Goal: Task Accomplishment & Management: Manage account settings

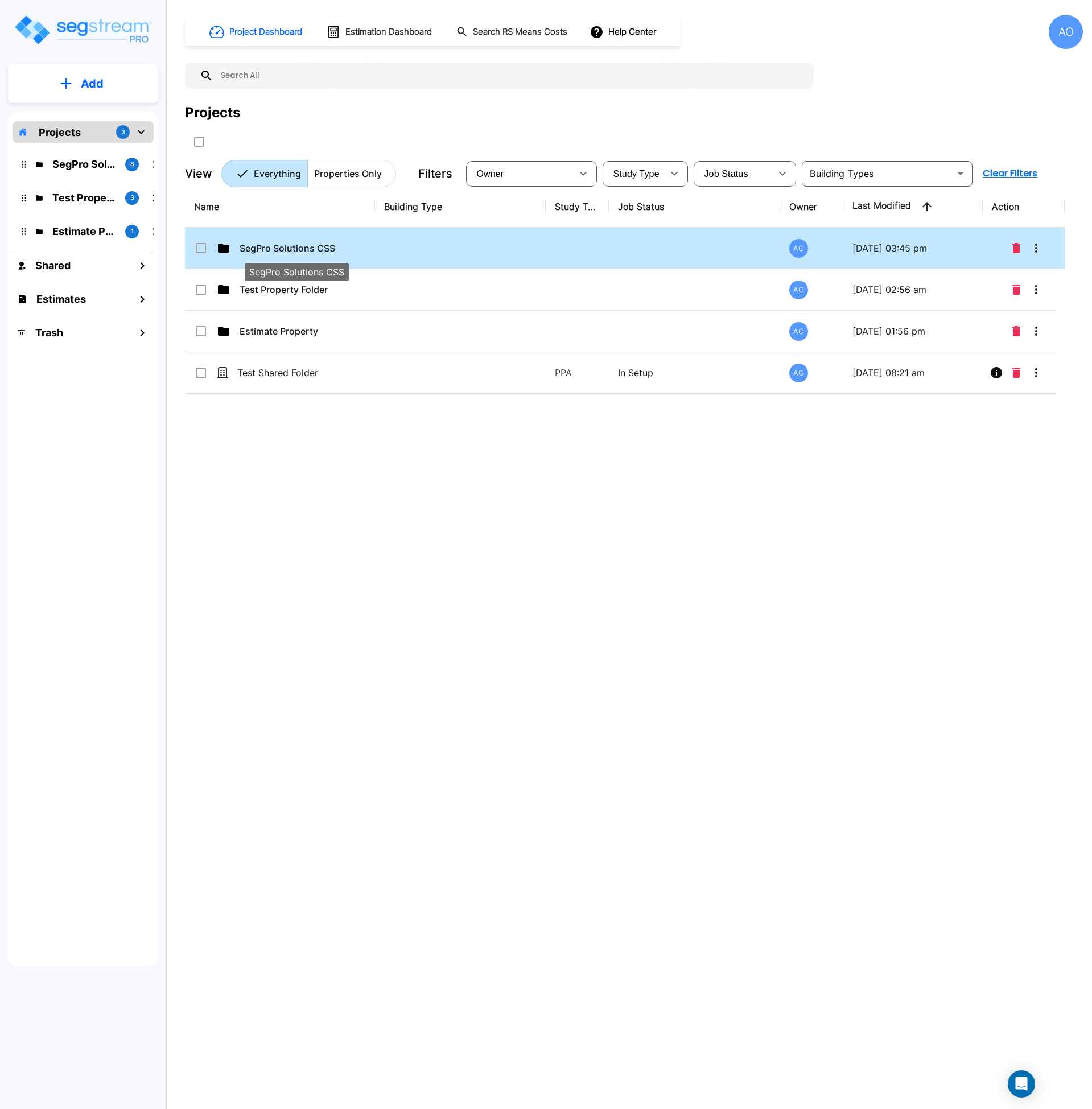
click at [295, 249] on p "SegPro Solutions CSS" at bounding box center [296, 248] width 114 height 14
checkbox input "true"
click at [295, 249] on p "SegPro Solutions CSS" at bounding box center [296, 248] width 114 height 14
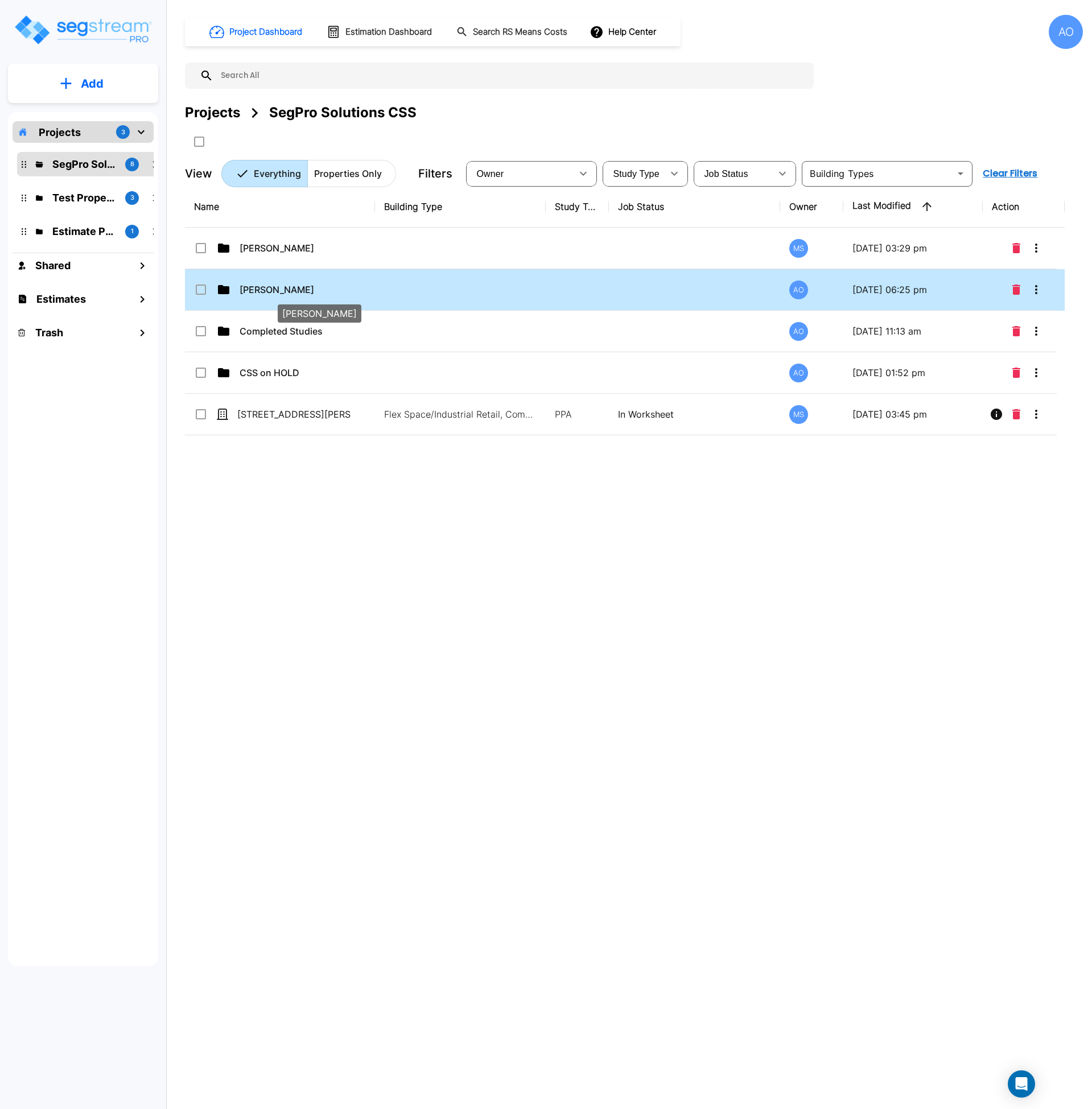
click at [283, 287] on p "Anjalie" at bounding box center [296, 289] width 114 height 14
checkbox input "true"
click at [283, 287] on p "[PERSON_NAME]" at bounding box center [296, 289] width 114 height 14
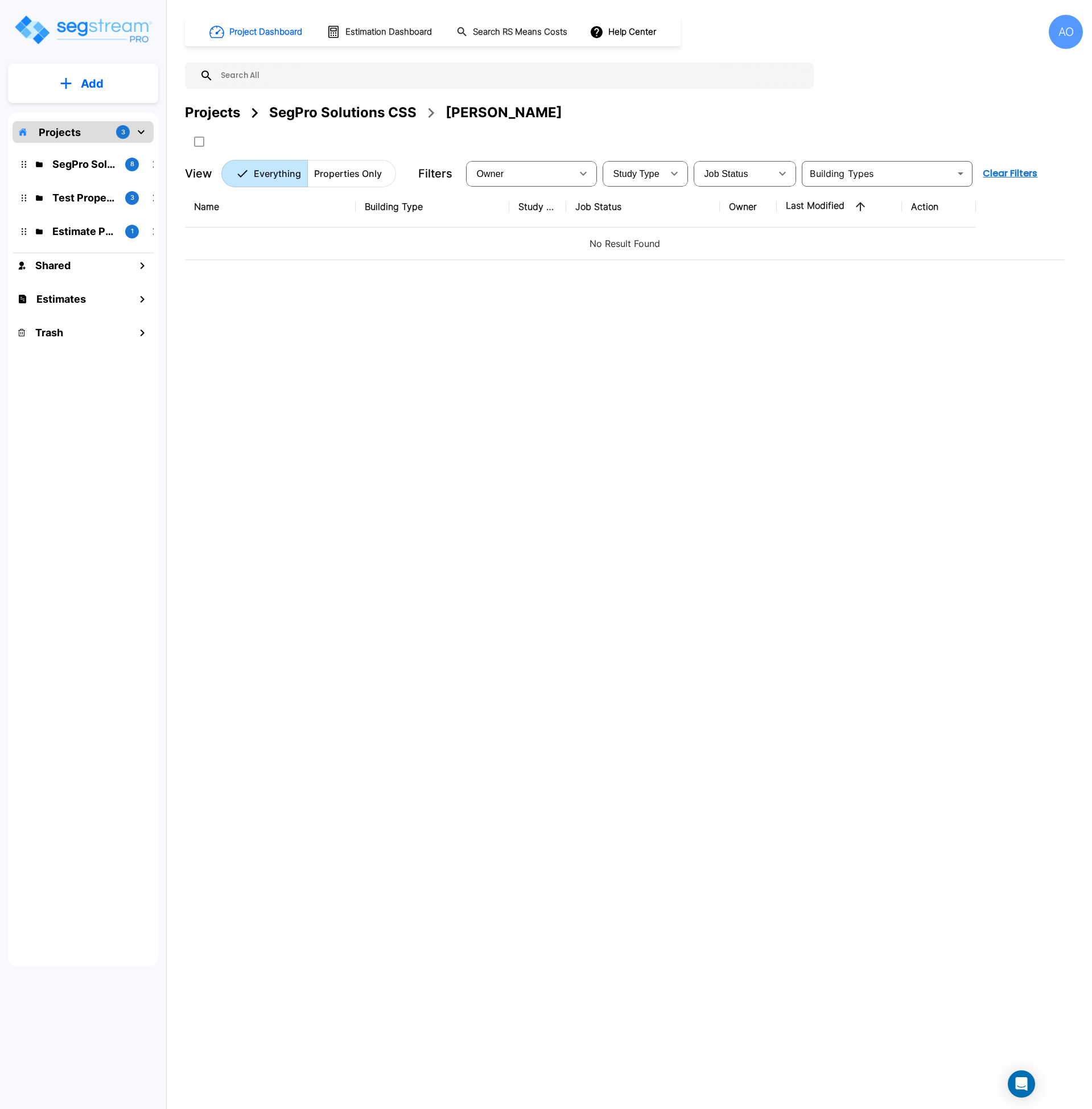
click at [350, 114] on div "SegPro Solutions CSS" at bounding box center [343, 112] width 147 height 21
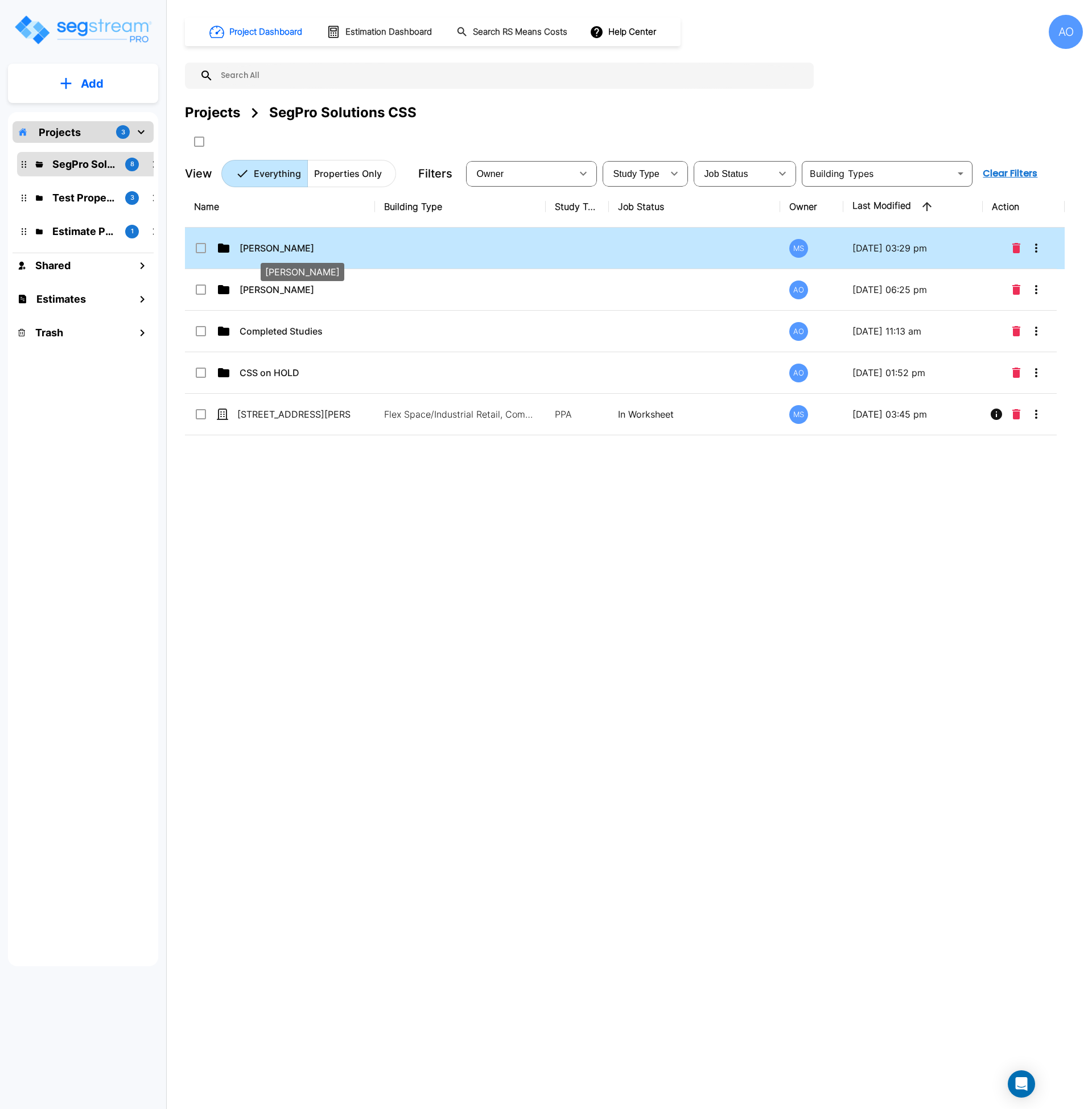
click at [286, 253] on p "Dalton Savage" at bounding box center [296, 248] width 114 height 14
checkbox input "true"
click at [286, 253] on p "Dalton Savage" at bounding box center [296, 248] width 114 height 14
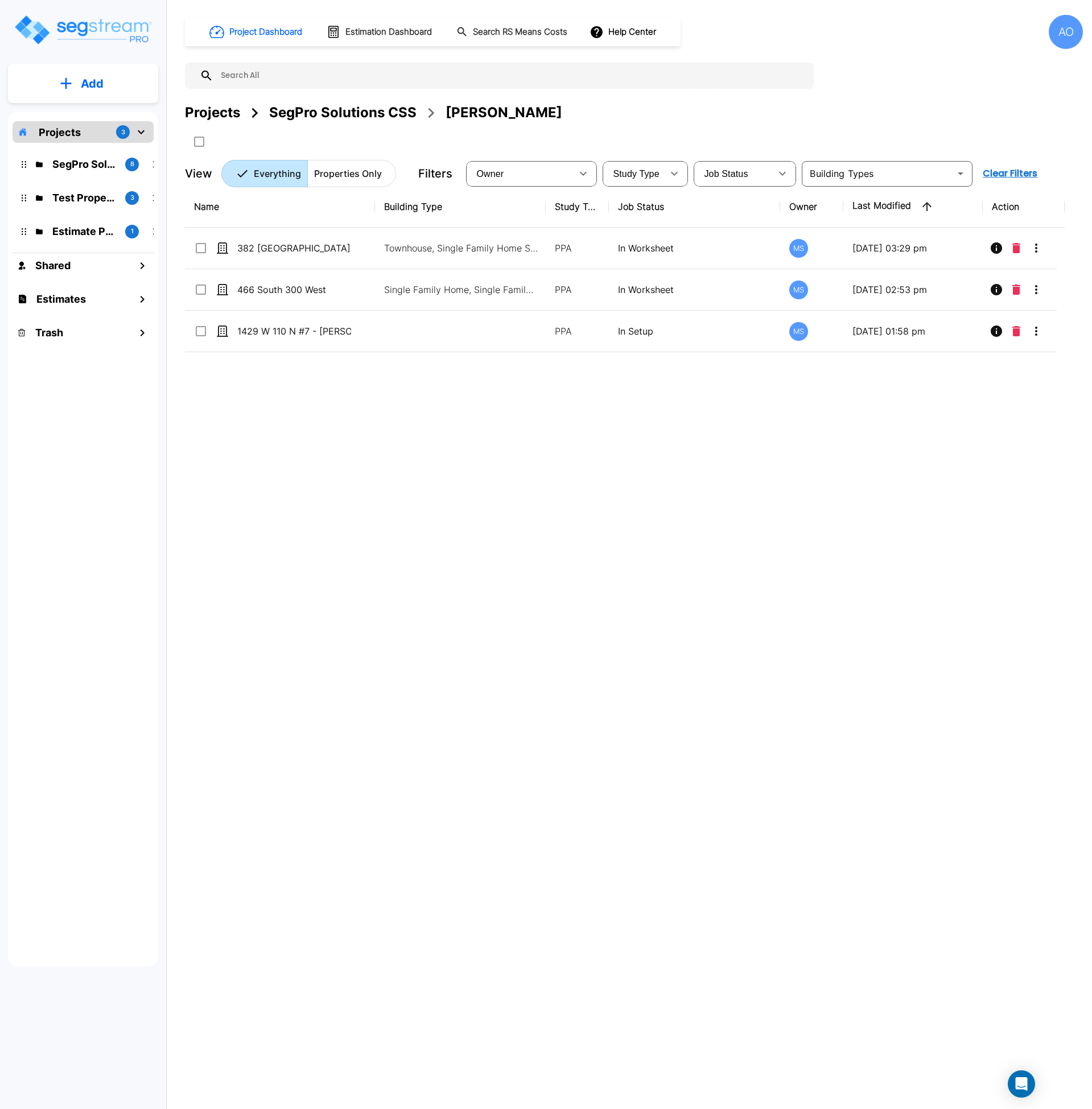
click at [318, 519] on div "Name Building Type Study Type Job Status Owner Last Modified Action 382 South 9…" at bounding box center [625, 530] width 880 height 687
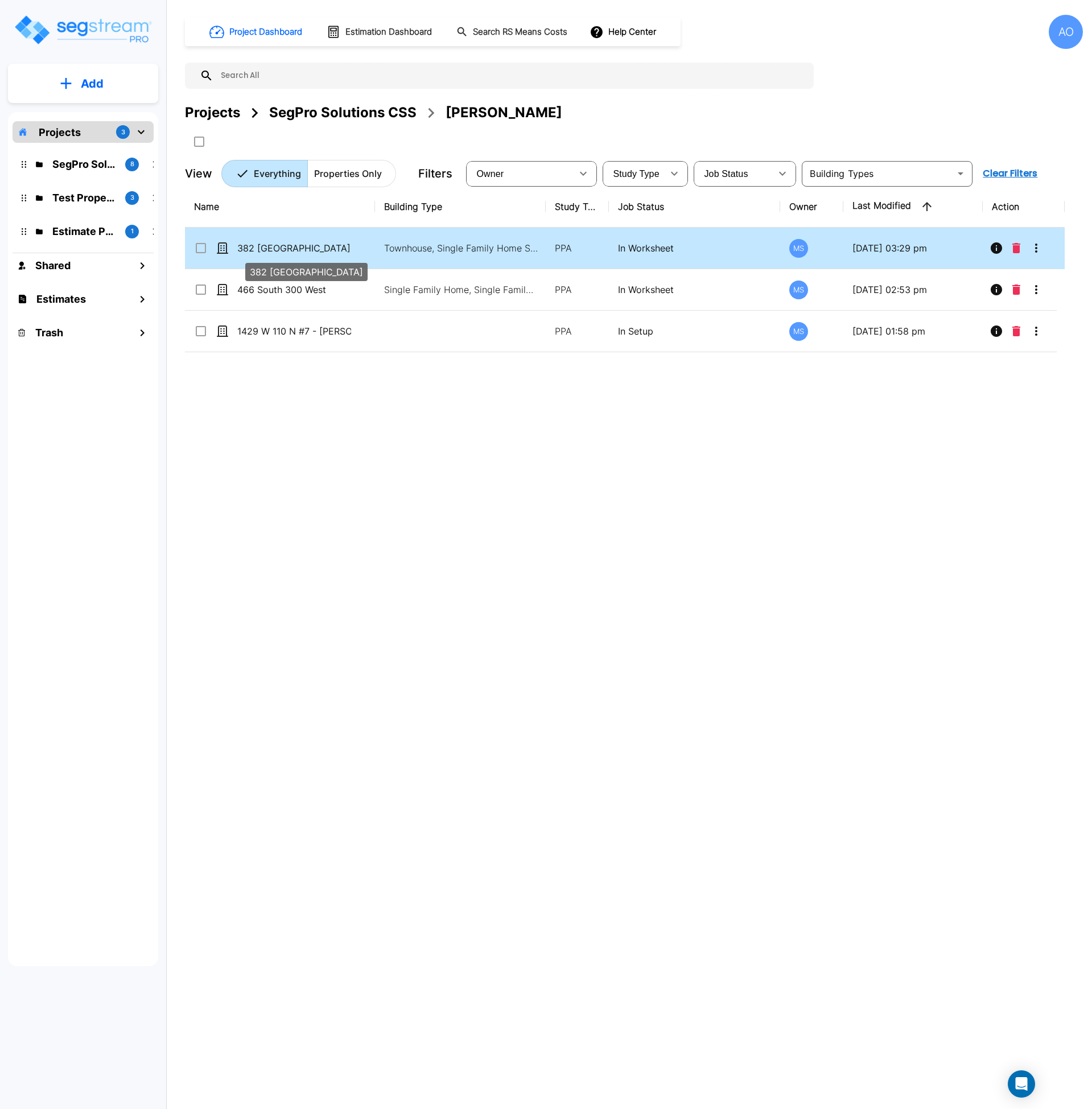
click at [282, 254] on p "382 [GEOGRAPHIC_DATA]" at bounding box center [294, 248] width 114 height 14
checkbox input "true"
click at [282, 254] on p "382 [GEOGRAPHIC_DATA]" at bounding box center [294, 248] width 114 height 14
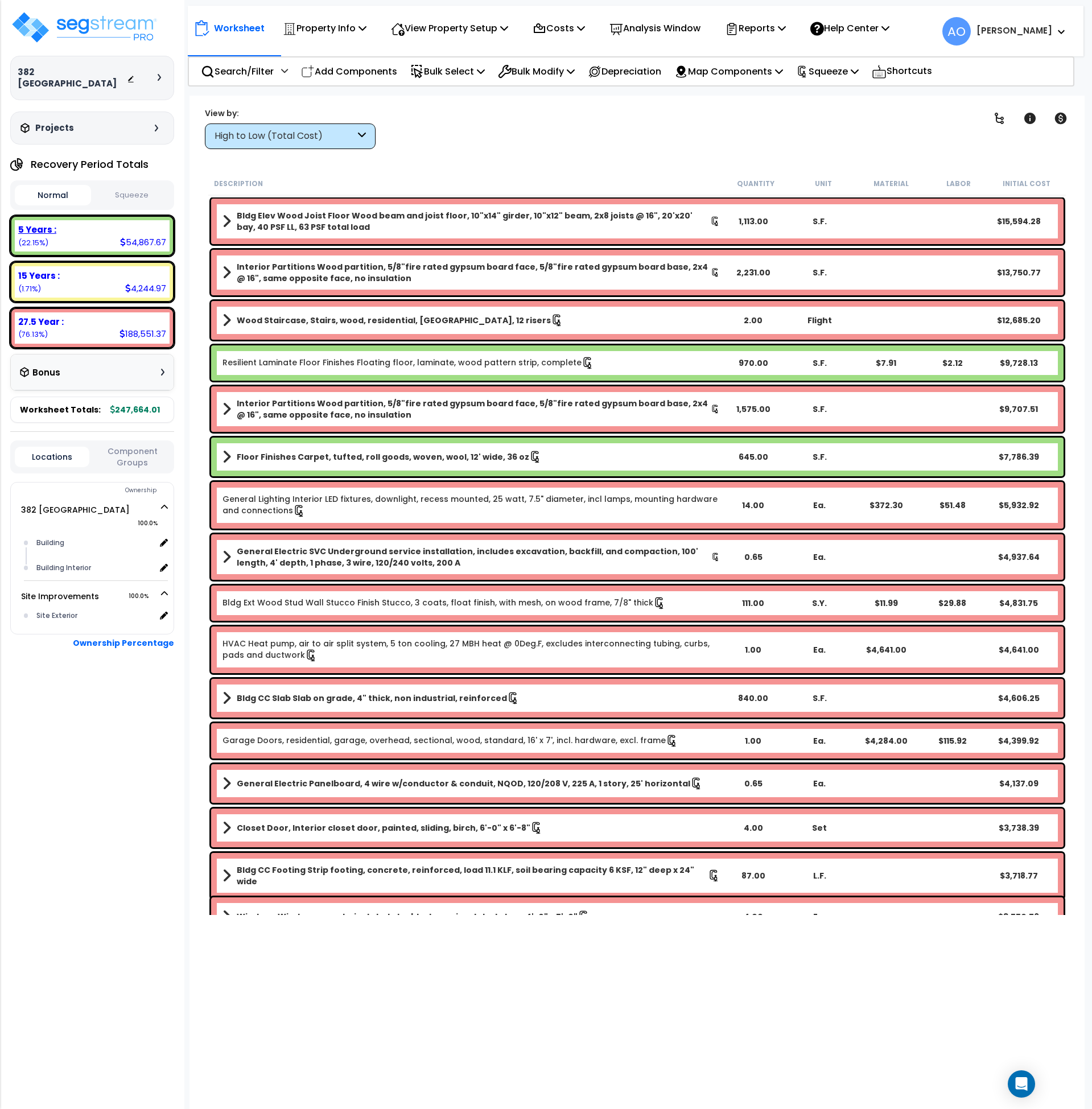
scroll to position [15, 0]
click at [41, 223] on b "5 Years :" at bounding box center [37, 229] width 38 height 12
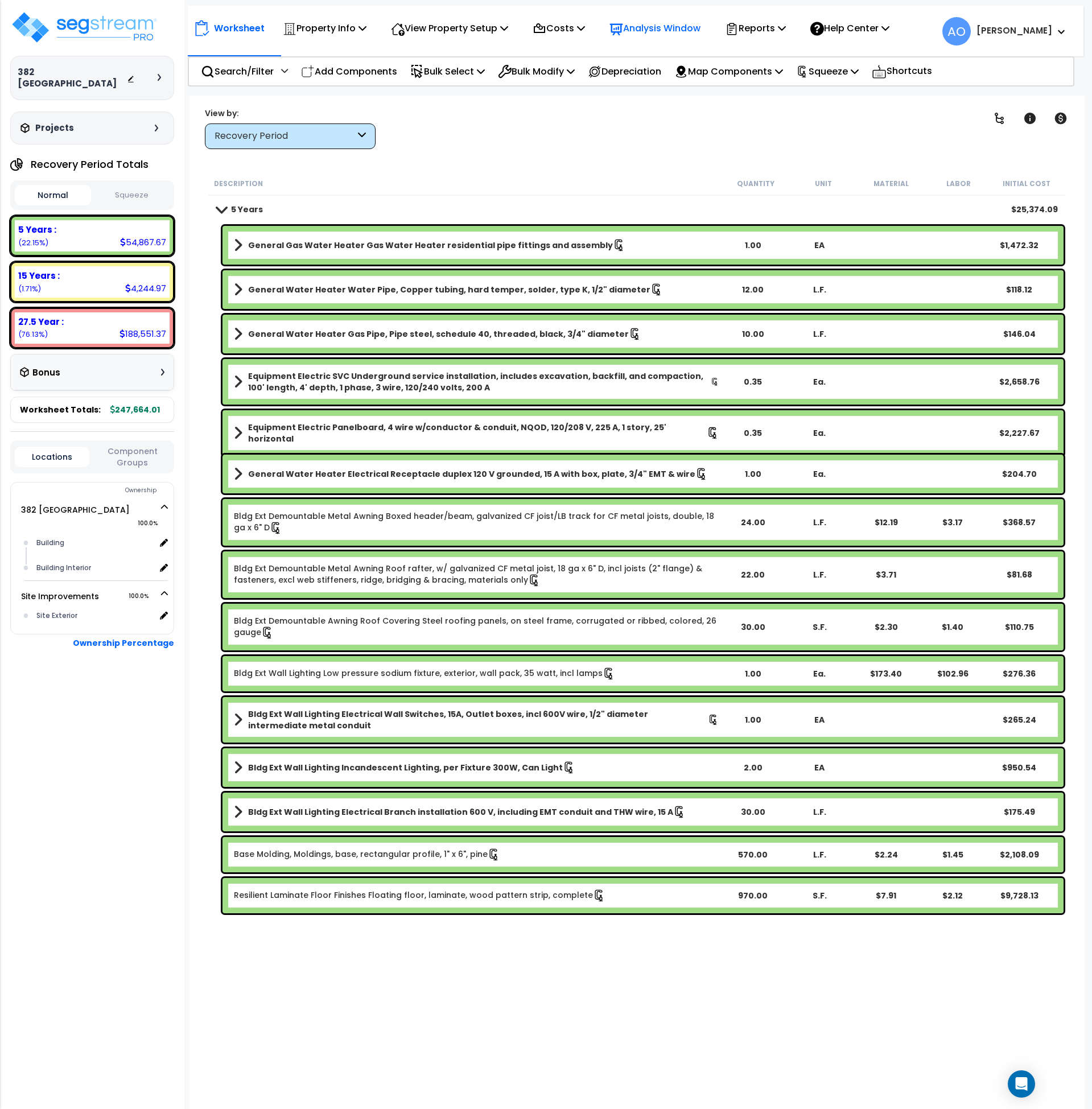
click at [650, 31] on p "Analysis Window" at bounding box center [655, 28] width 91 height 16
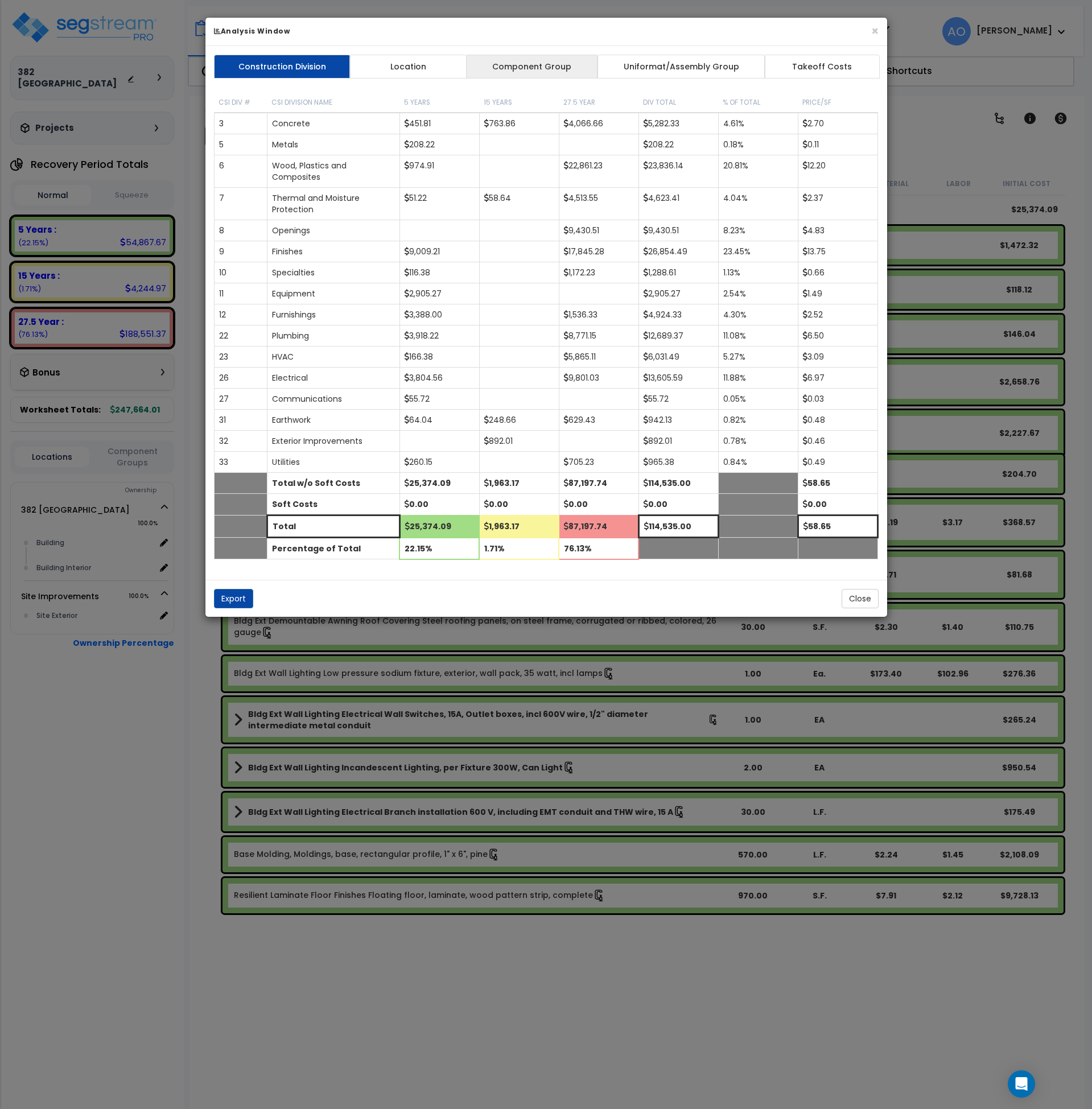
click at [542, 61] on link "Component Group" at bounding box center [532, 67] width 132 height 24
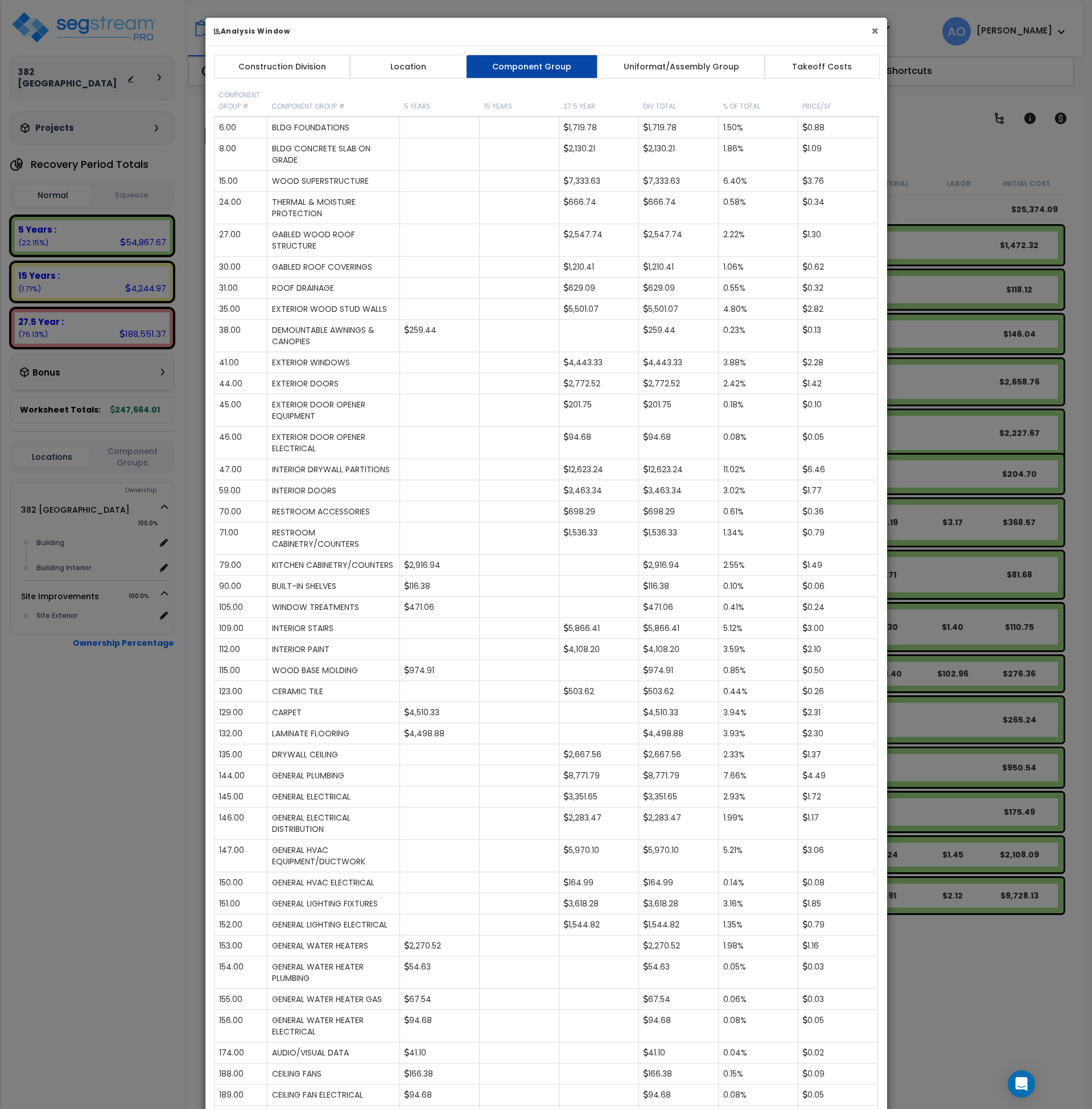
click at [873, 34] on button "×" at bounding box center [875, 31] width 7 height 12
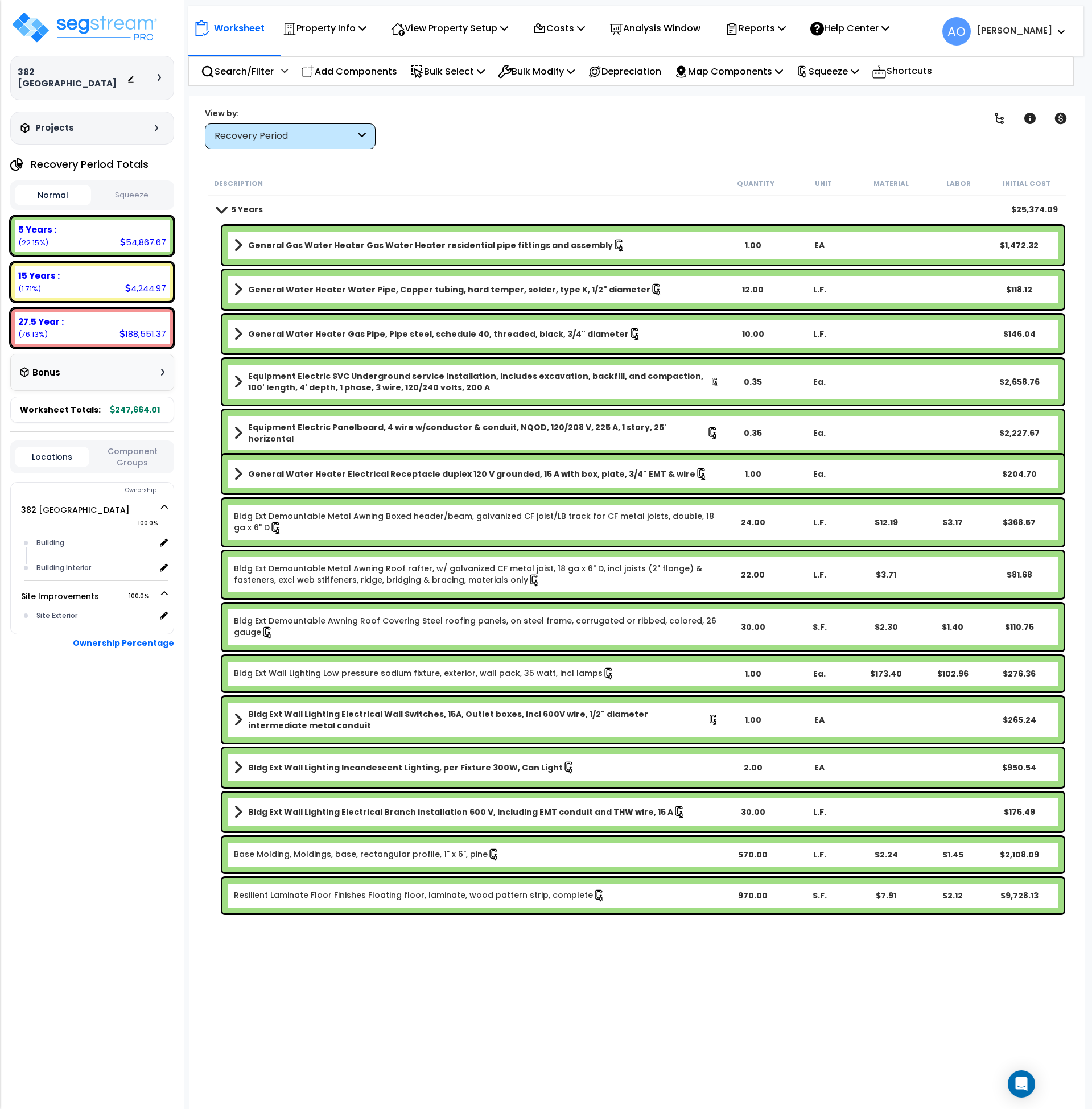
click at [142, 185] on button "Squeeze" at bounding box center [132, 195] width 76 height 20
click at [50, 269] on b "15 Years :" at bounding box center [39, 275] width 42 height 12
click at [41, 271] on div "15 Years : 1,963.17 (1.71%)" at bounding box center [92, 282] width 155 height 31
click at [268, 142] on div "Recovery Period" at bounding box center [285, 136] width 140 height 13
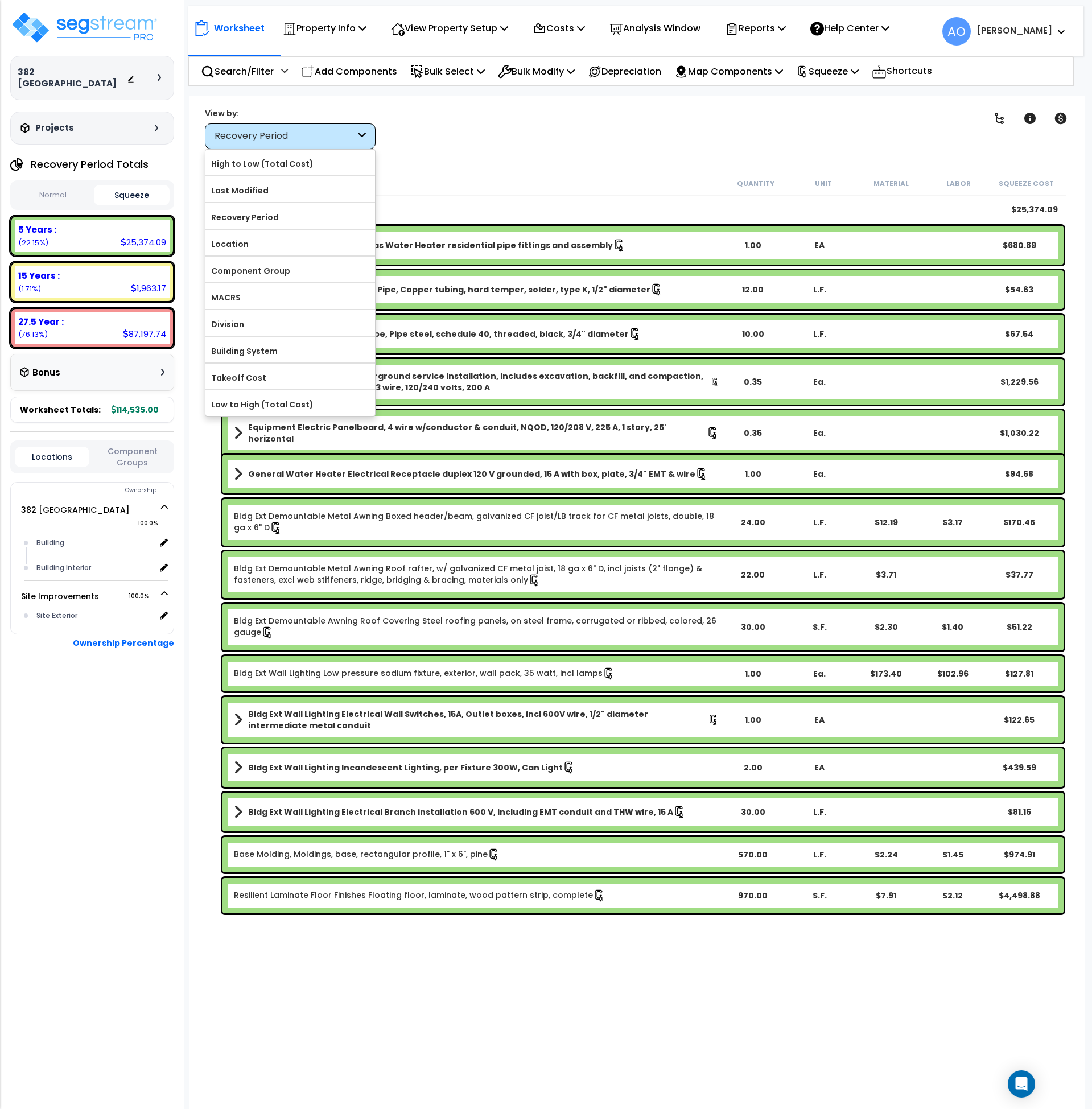
click at [268, 142] on div "Recovery Period" at bounding box center [285, 136] width 140 height 13
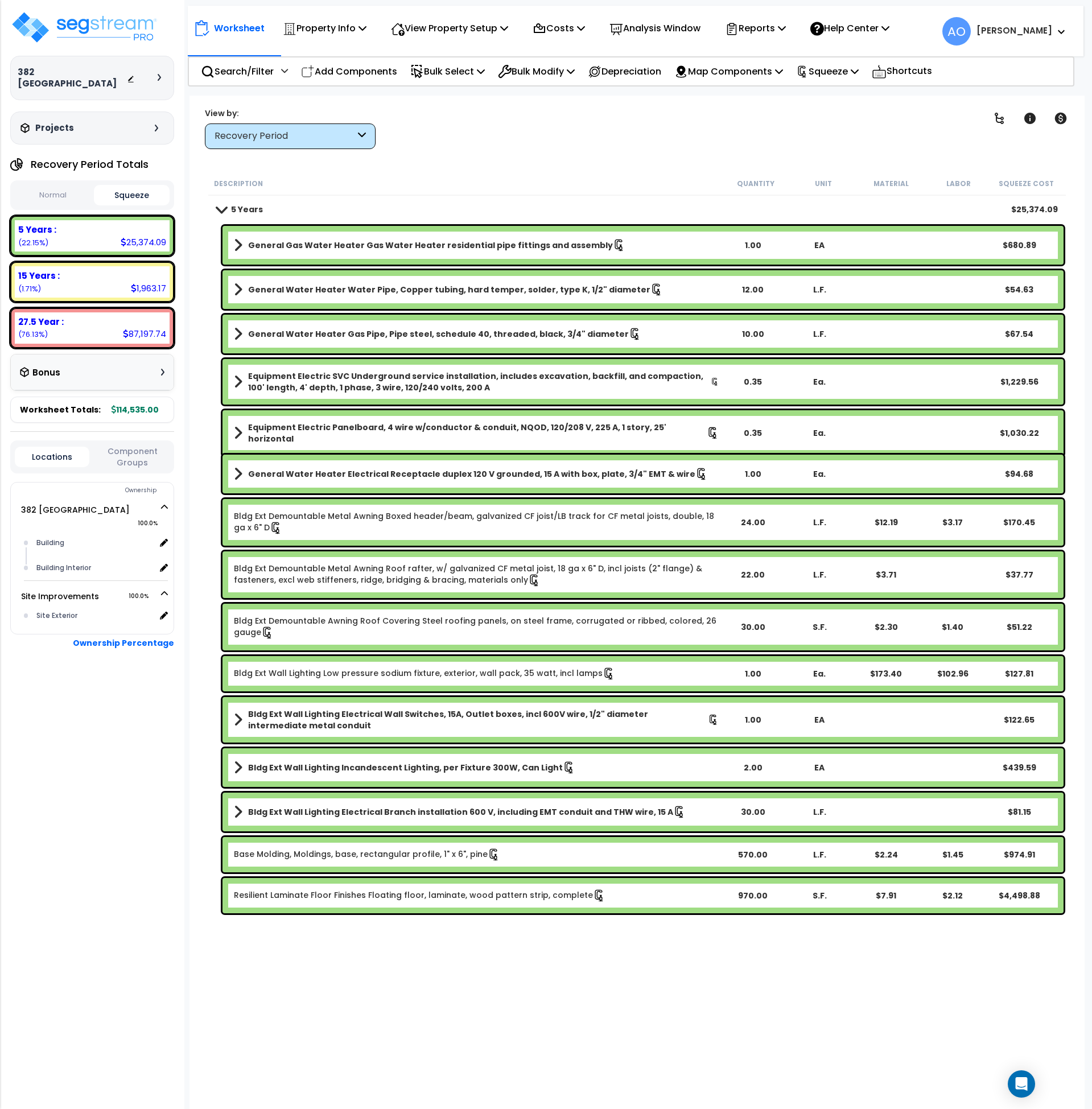
click at [238, 206] on b "5 Years" at bounding box center [246, 210] width 32 height 11
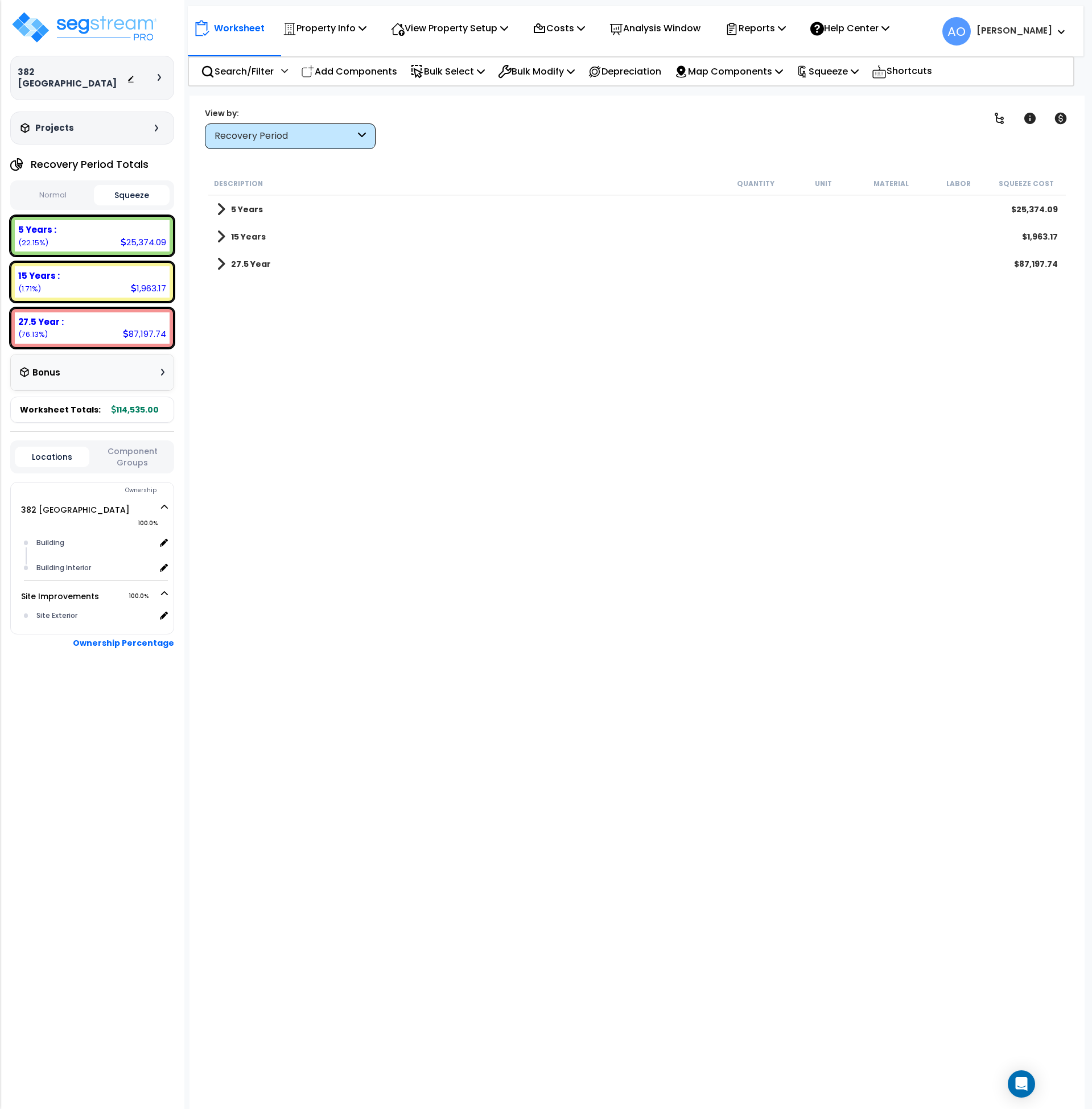
click at [244, 238] on b "15 Years" at bounding box center [248, 236] width 35 height 11
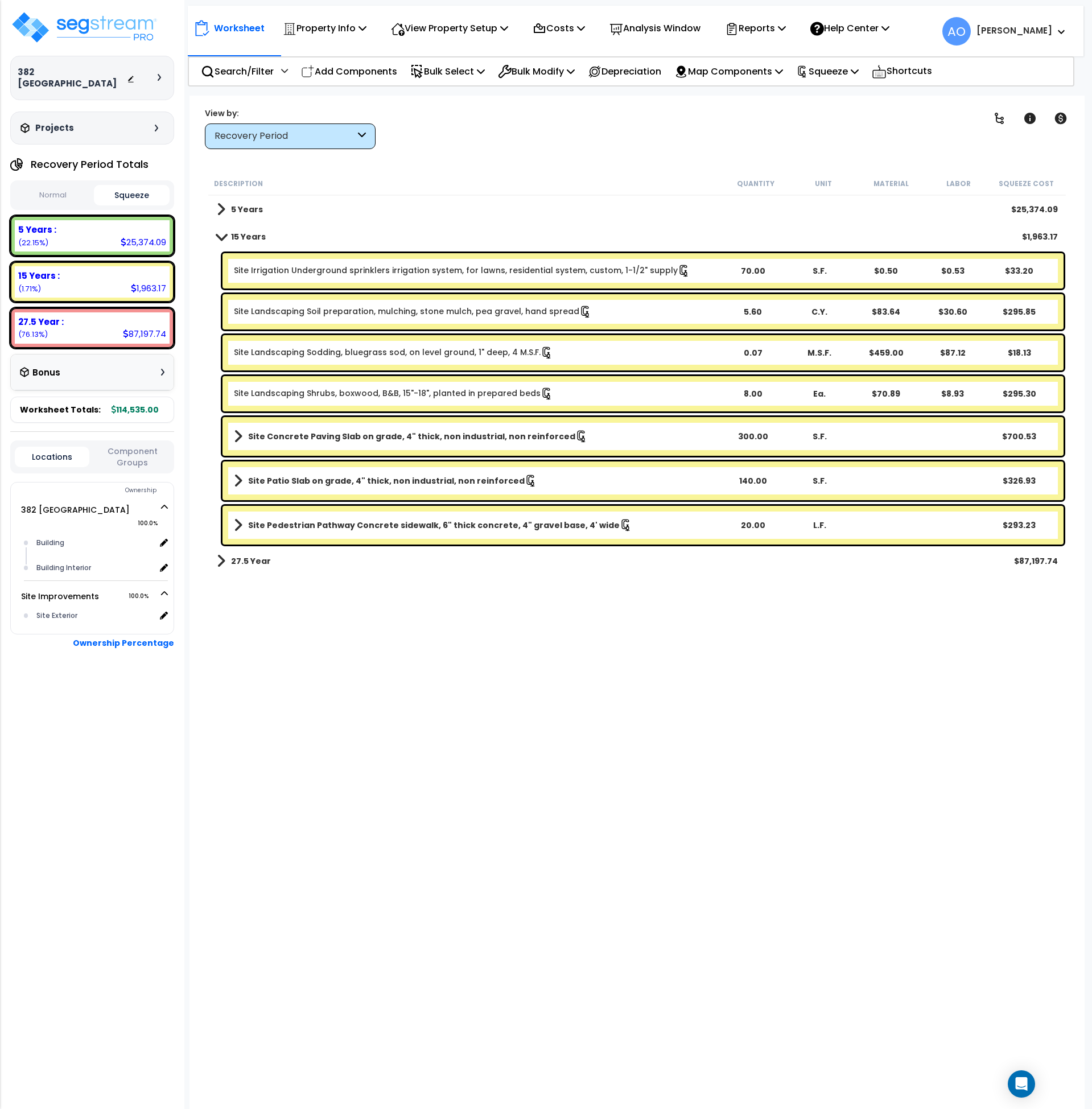
click at [244, 205] on b "5 Years" at bounding box center [246, 210] width 32 height 11
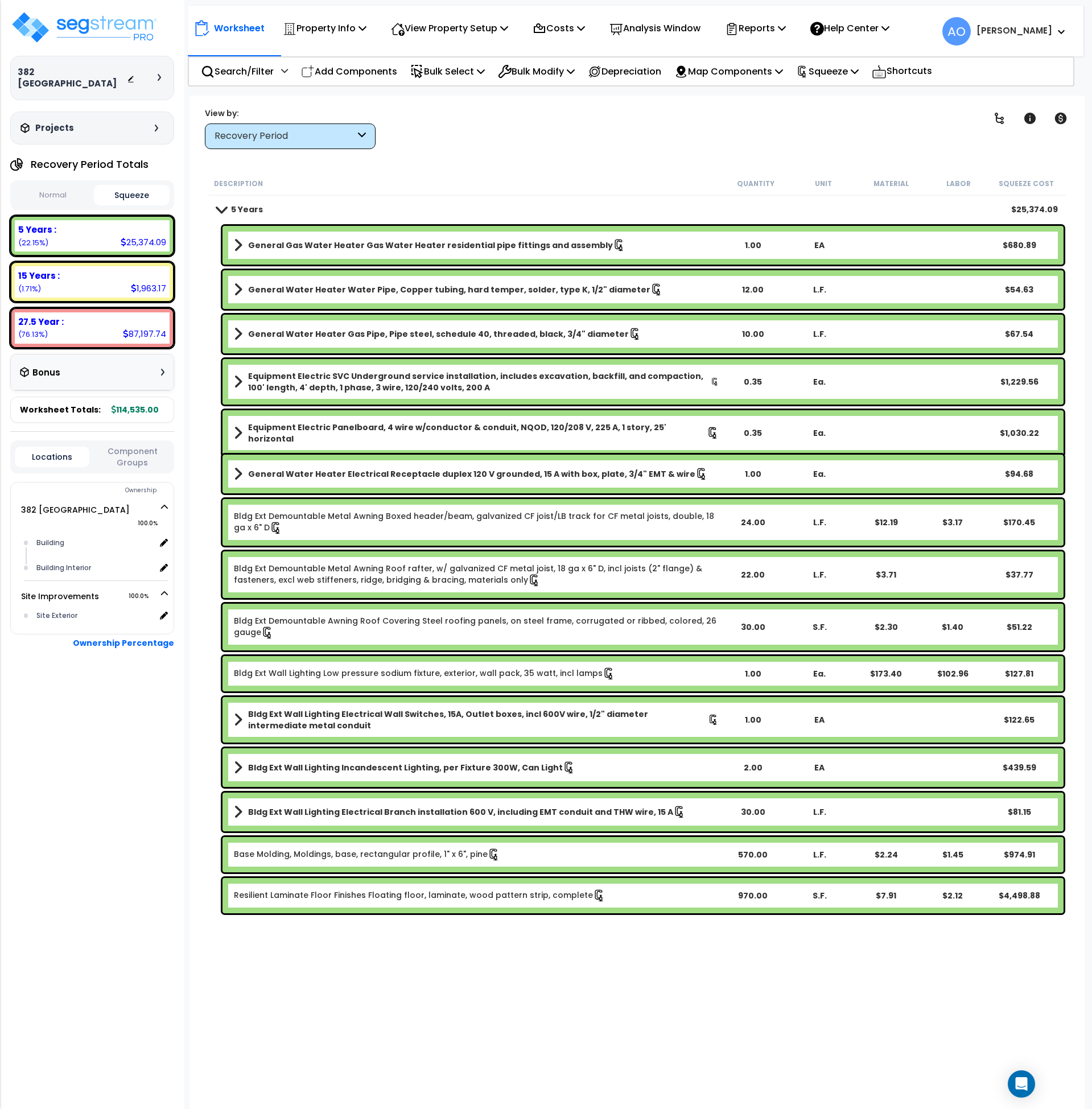
click at [245, 205] on b "5 Years" at bounding box center [246, 210] width 32 height 11
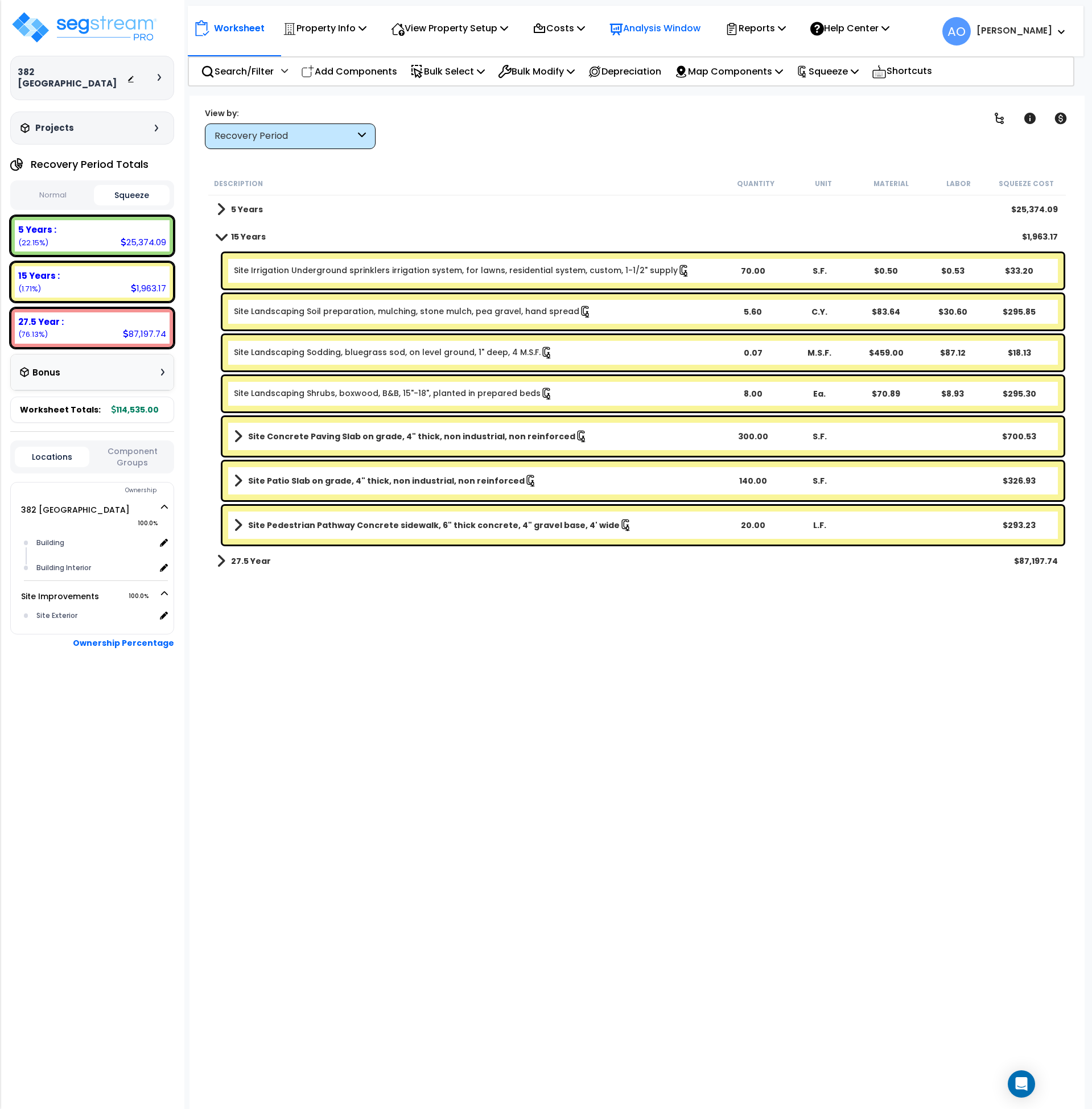
click at [651, 31] on p "Analysis Window" at bounding box center [655, 28] width 91 height 16
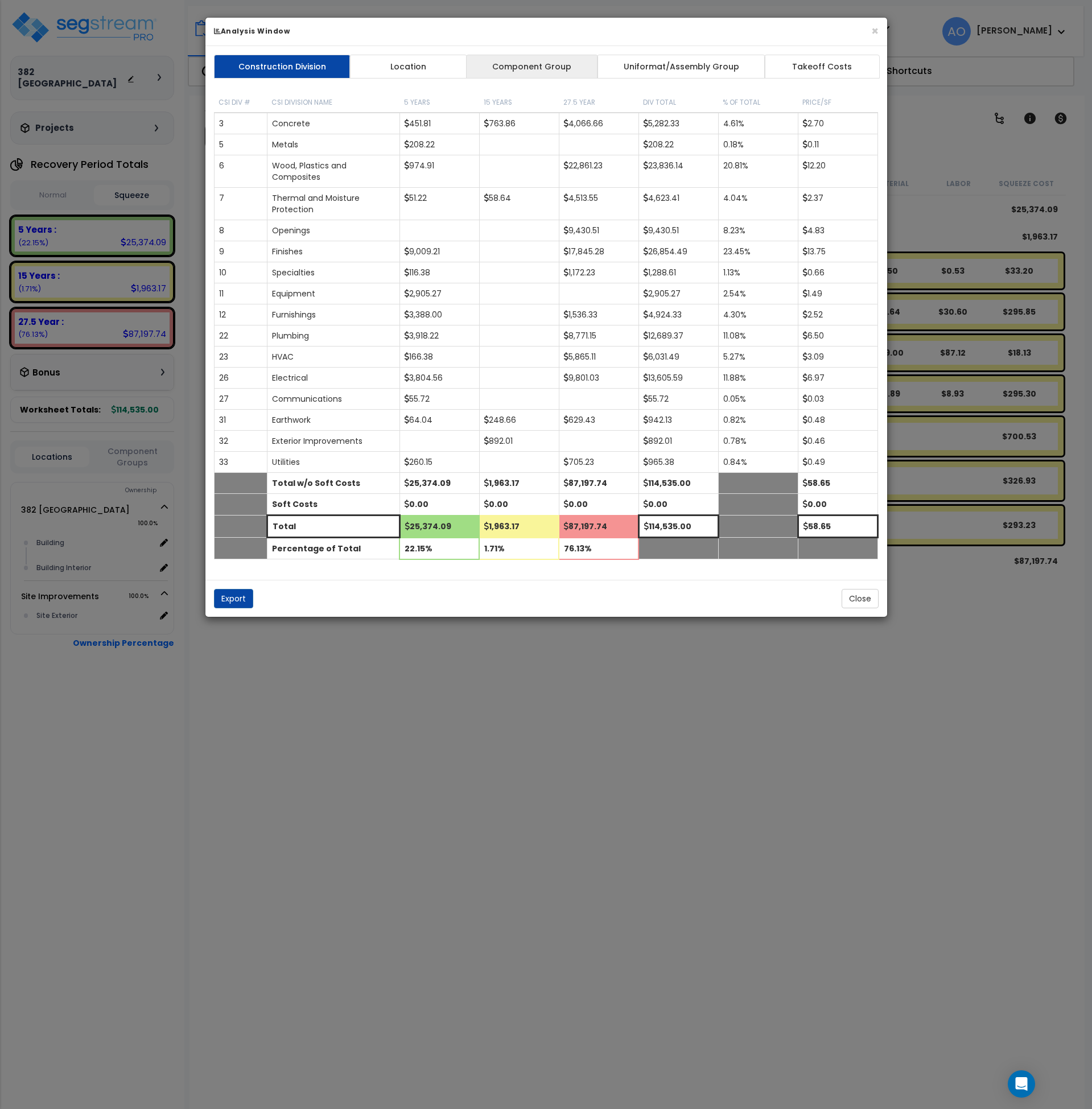
click at [563, 64] on link "Component Group" at bounding box center [532, 67] width 132 height 24
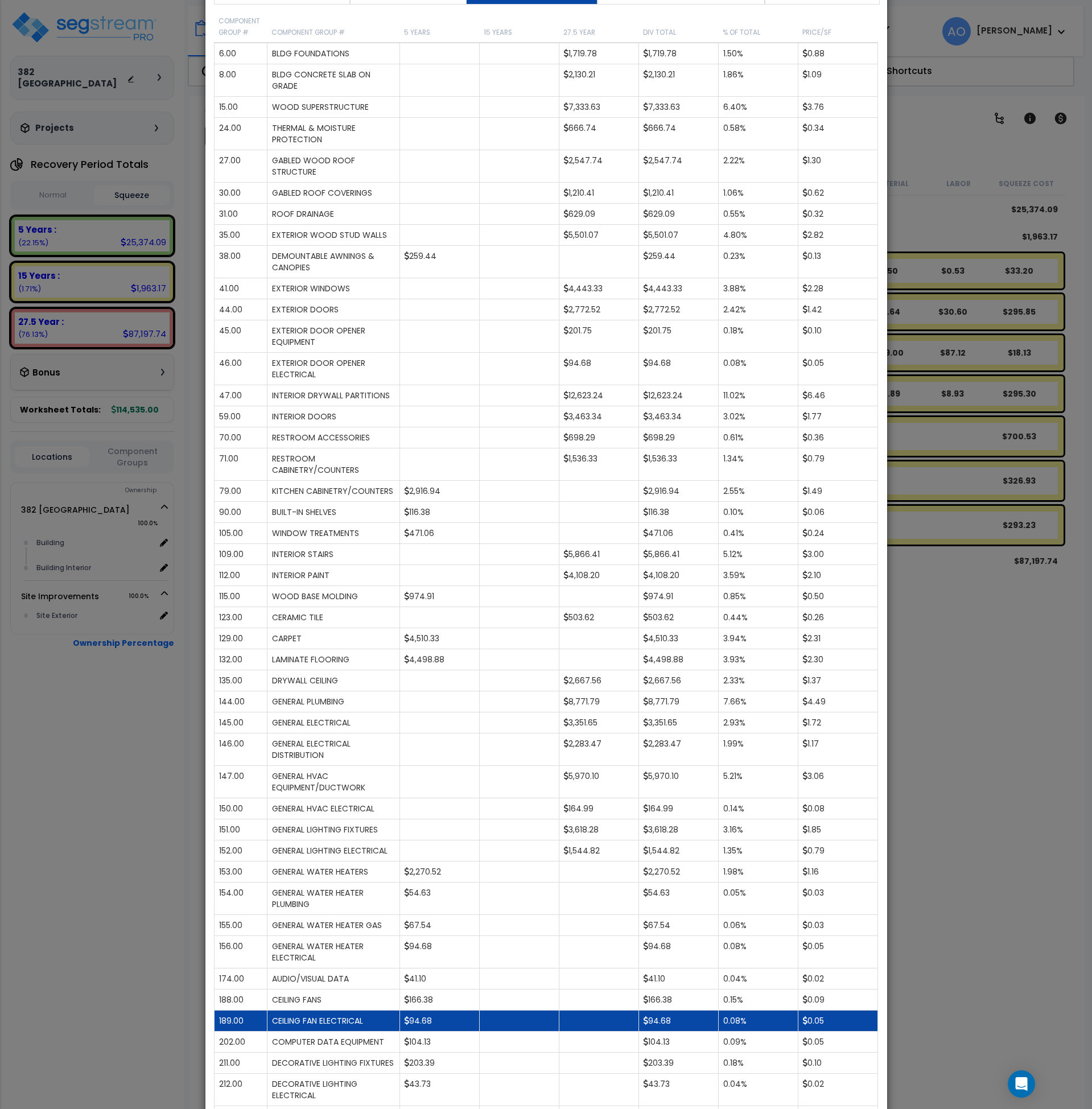
scroll to position [0, 0]
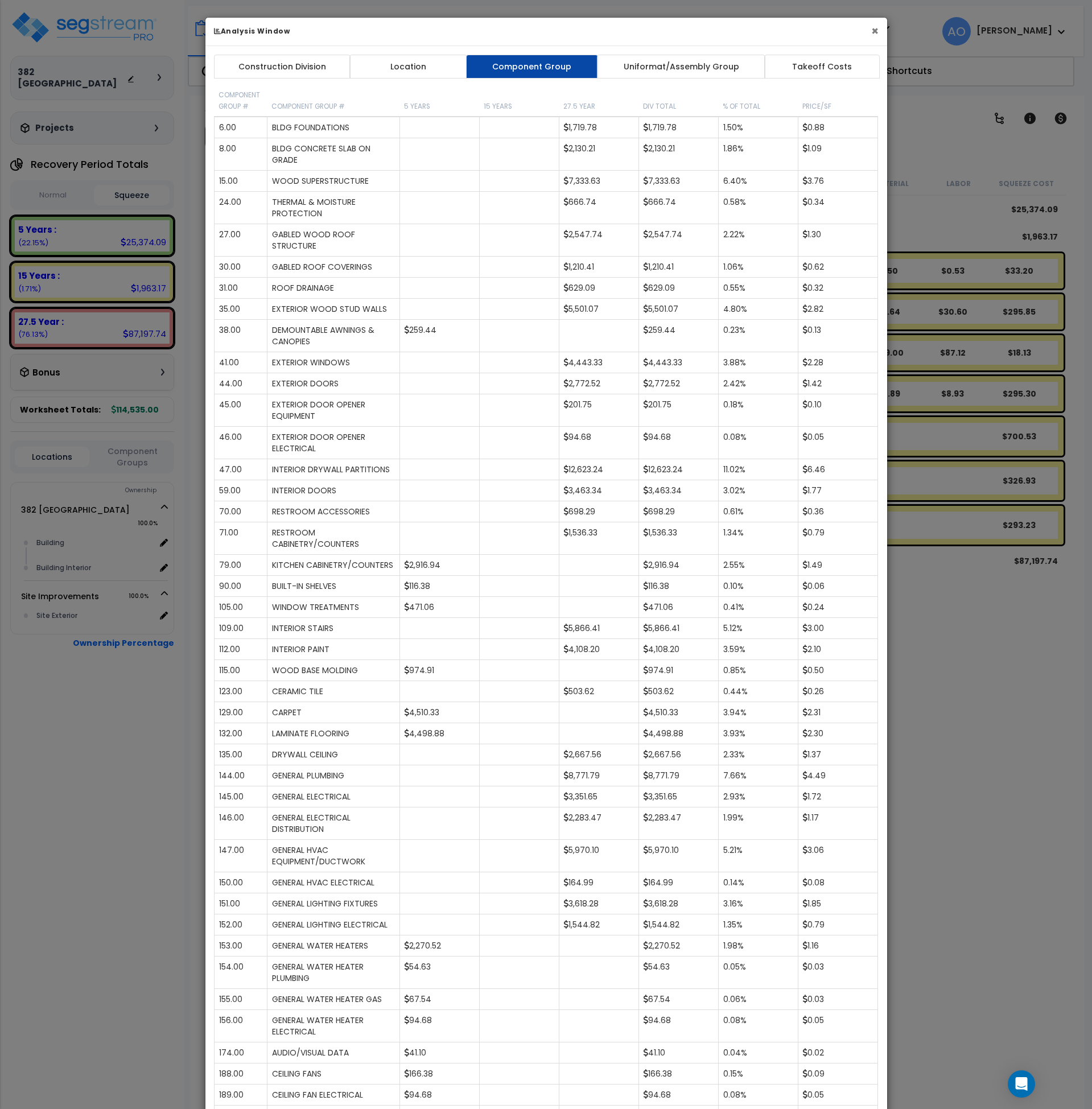
click at [872, 31] on button "×" at bounding box center [875, 31] width 7 height 12
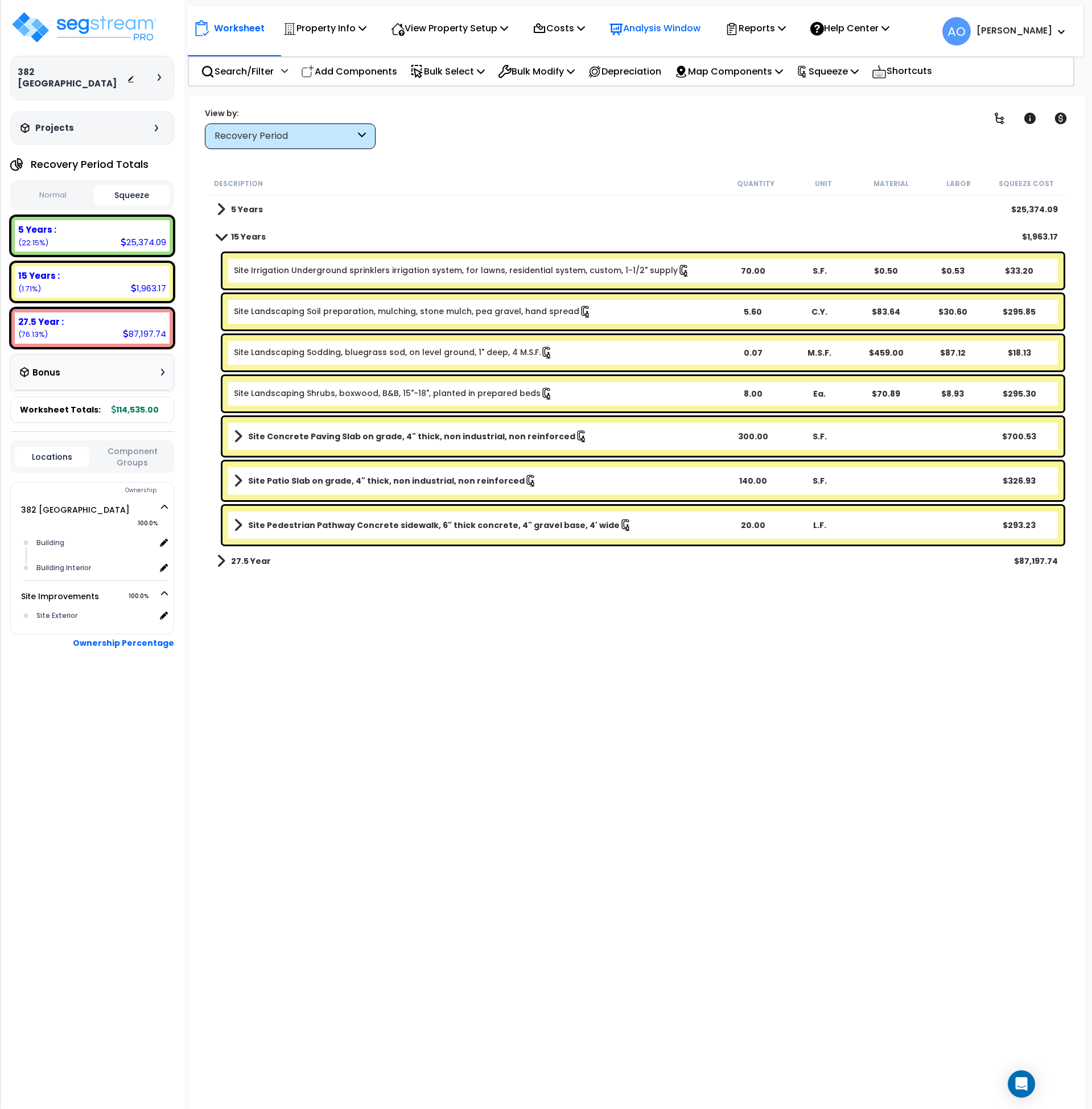
click at [674, 32] on p "Analysis Window" at bounding box center [655, 28] width 91 height 16
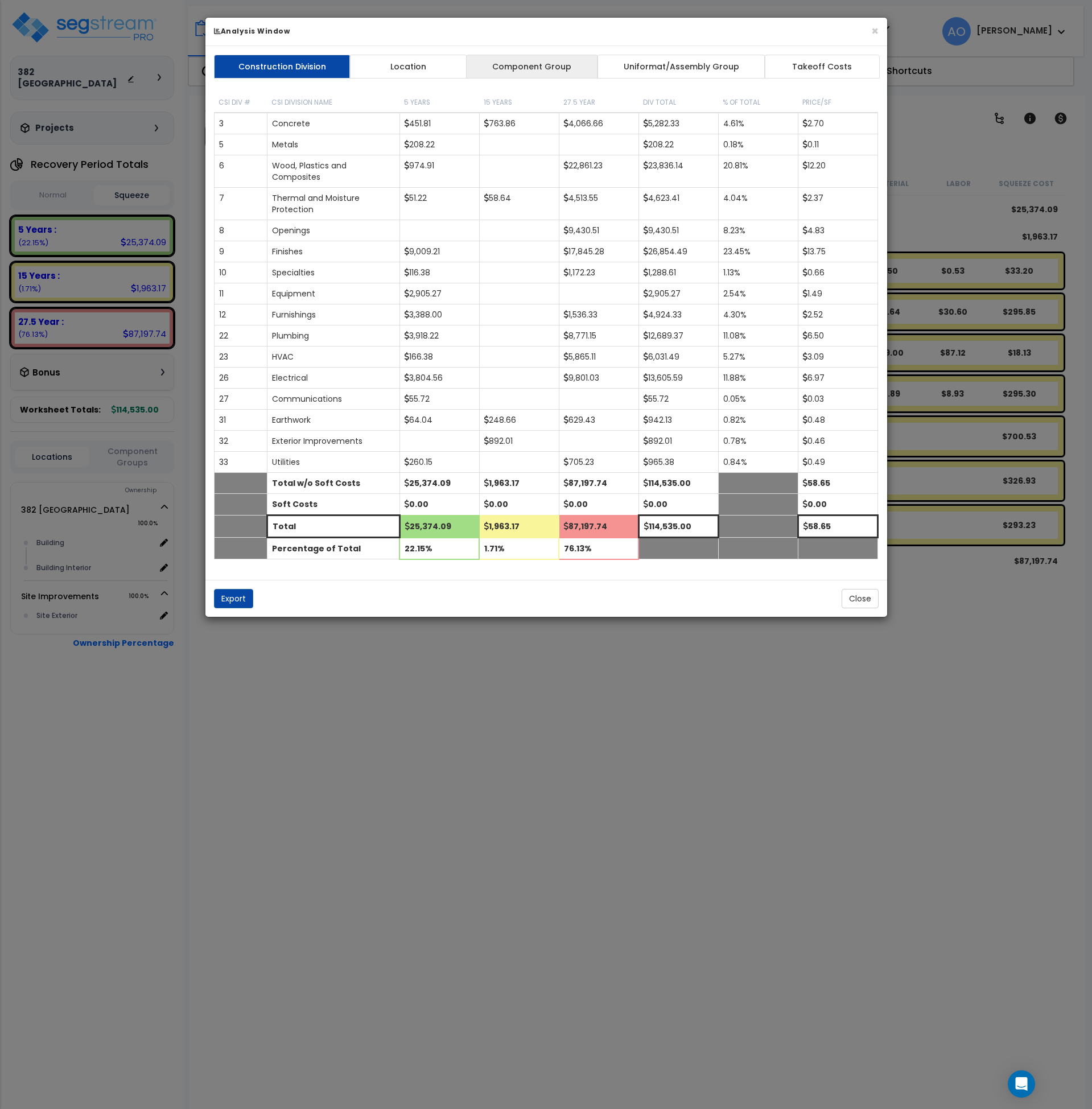
click at [553, 64] on link "Component Group" at bounding box center [532, 67] width 132 height 24
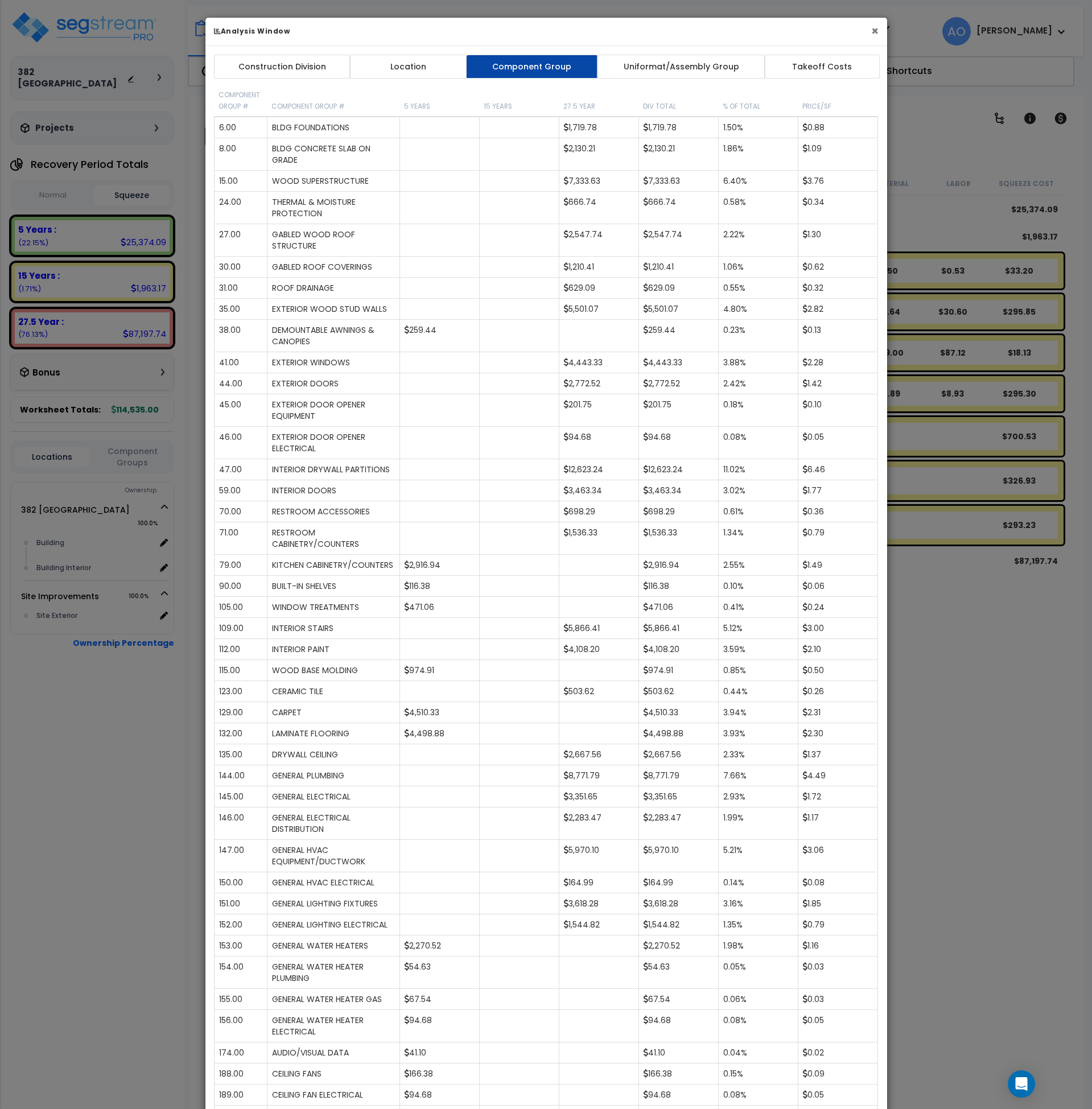
click at [875, 31] on button "×" at bounding box center [875, 31] width 7 height 12
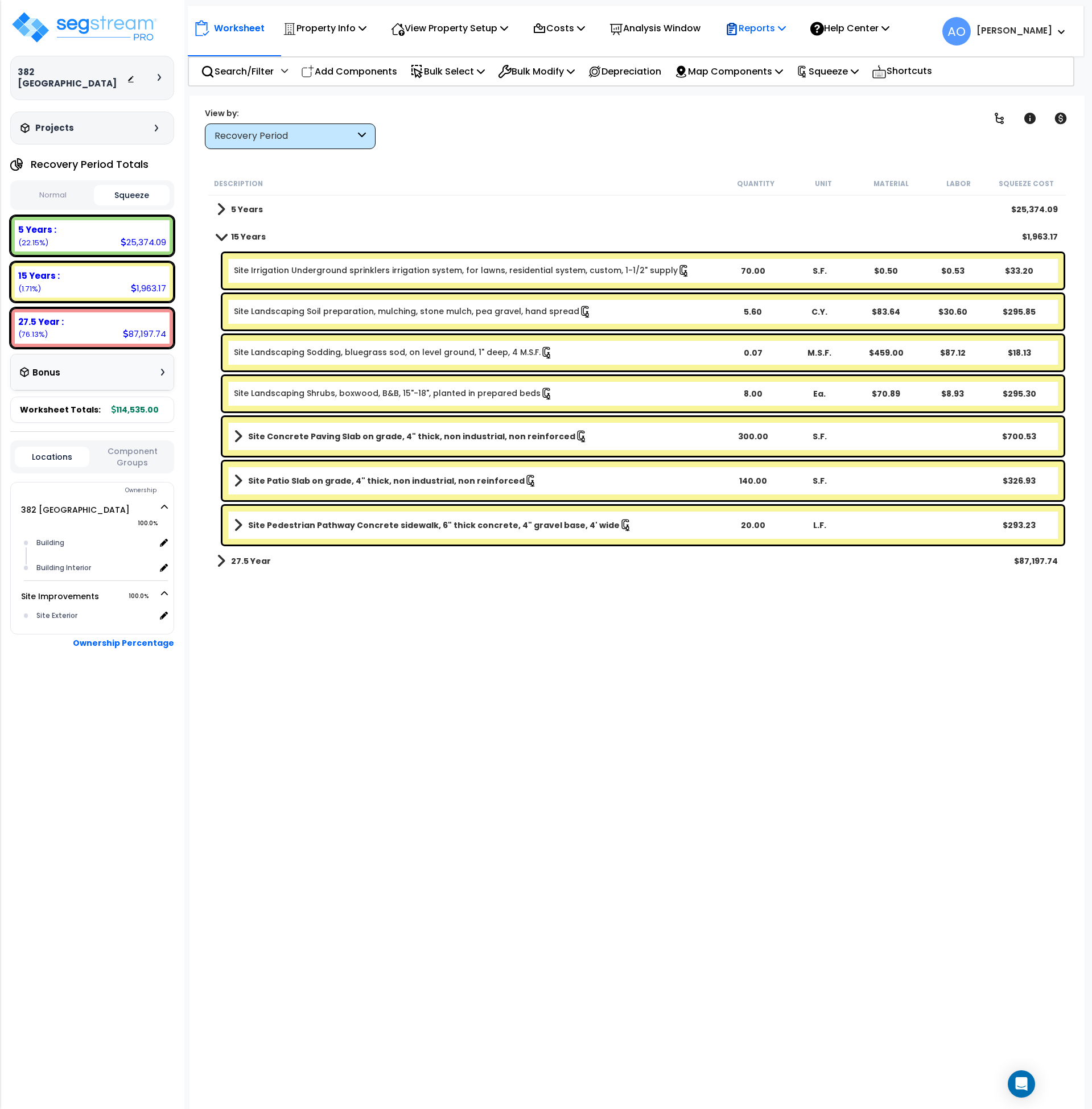
scroll to position [43, 0]
click at [764, 30] on p "Reports" at bounding box center [756, 28] width 61 height 16
click at [772, 80] on link "Manage Report Images" at bounding box center [776, 78] width 113 height 22
click at [683, 28] on p "Analysis Window" at bounding box center [655, 28] width 91 height 16
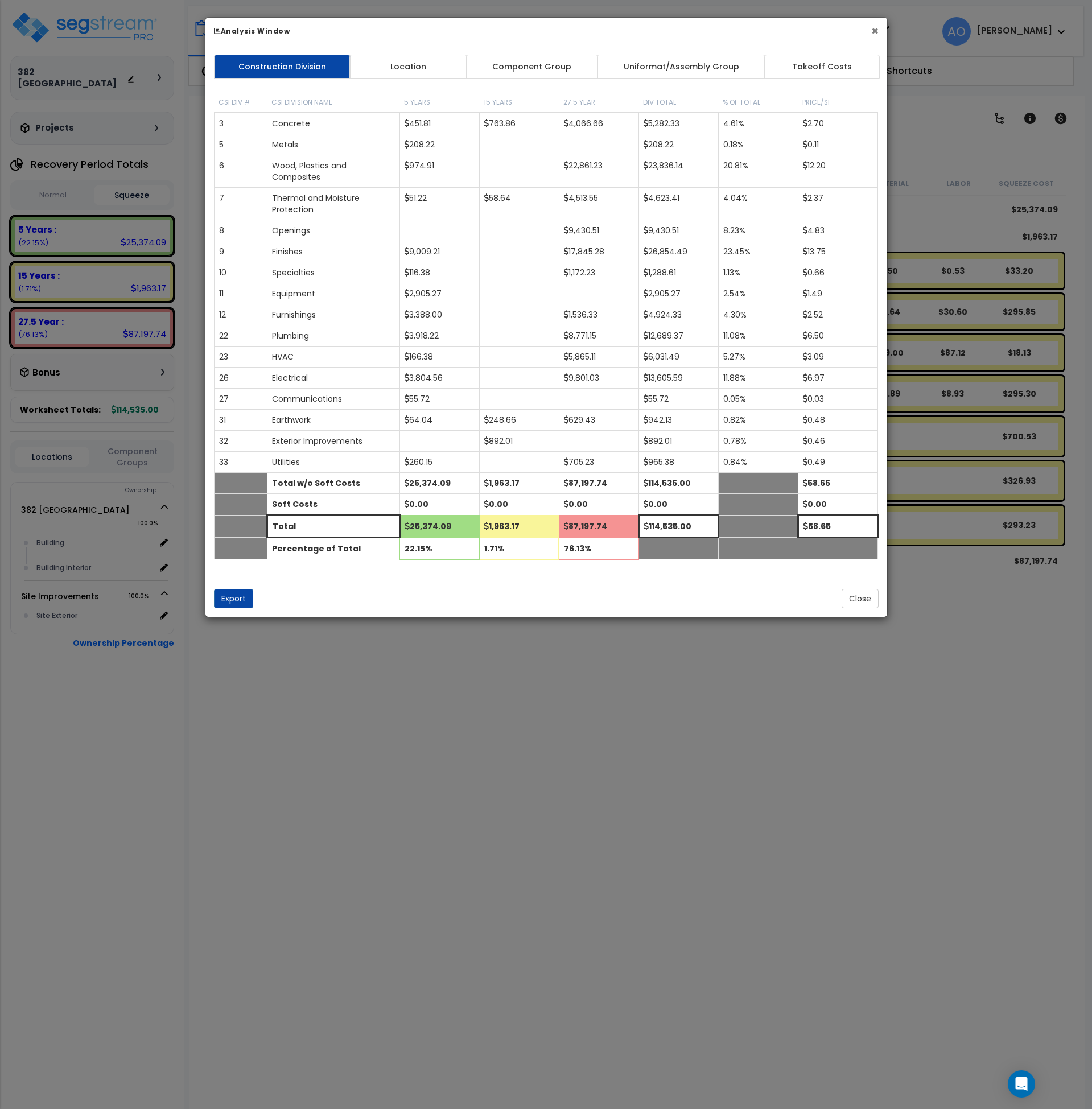
click at [878, 31] on button "×" at bounding box center [875, 31] width 7 height 12
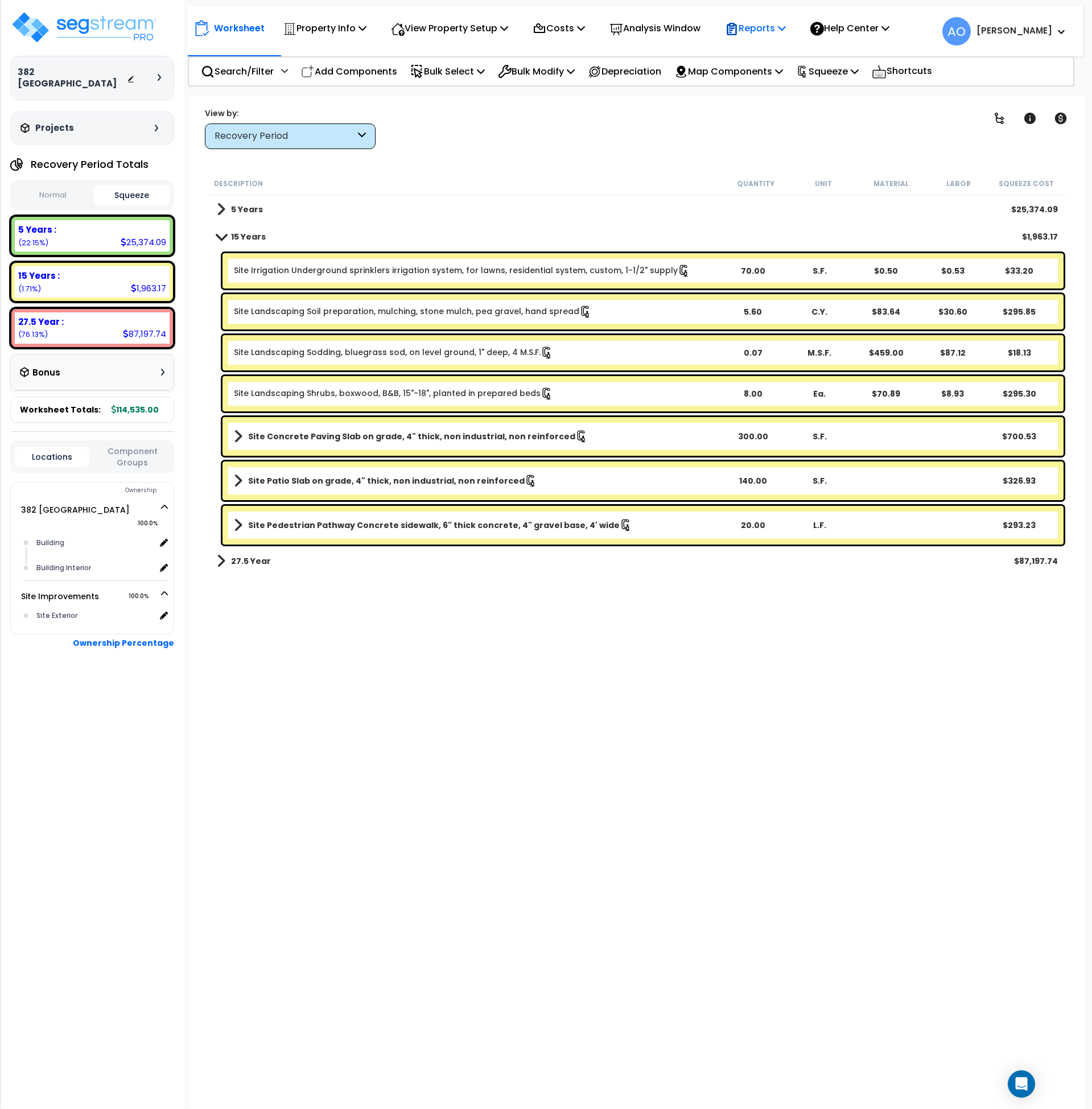
click at [774, 36] on div "Reports" at bounding box center [756, 28] width 61 height 27
click at [777, 99] on link "Manage Report Custom Fields" at bounding box center [776, 107] width 113 height 34
click at [308, 27] on p "Property Info" at bounding box center [324, 28] width 84 height 16
click at [314, 50] on link "Property Setup" at bounding box center [333, 54] width 113 height 22
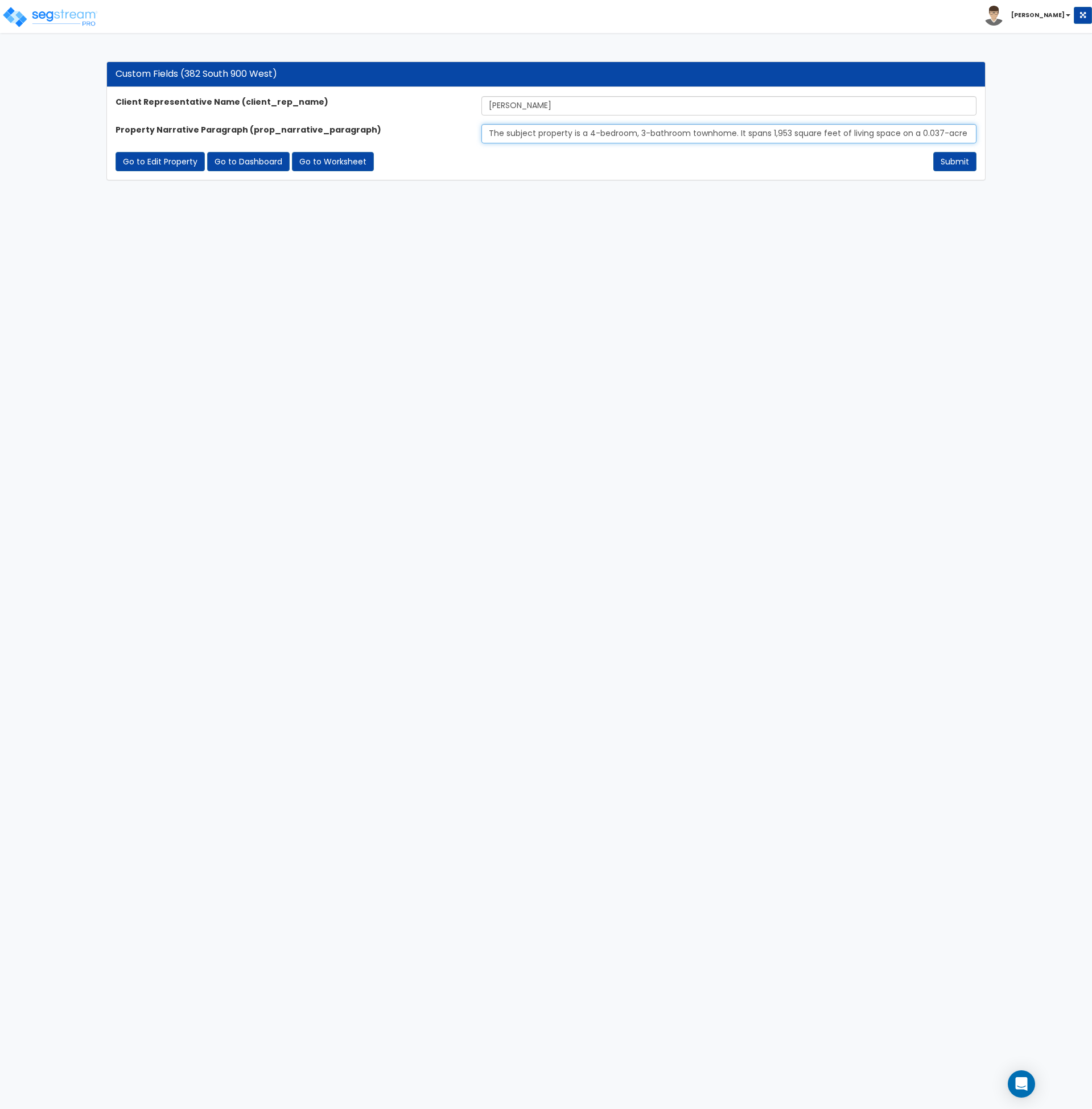
click at [609, 132] on input "The subject property is a 4-bedroom, 3-bathroom townhome. It spans 1,953 square…" at bounding box center [729, 133] width 495 height 19
click at [610, 133] on input "The subject property is a 4-bedroom, 3-bathroom townhome. It spans 1,953 square…" at bounding box center [729, 133] width 495 height 19
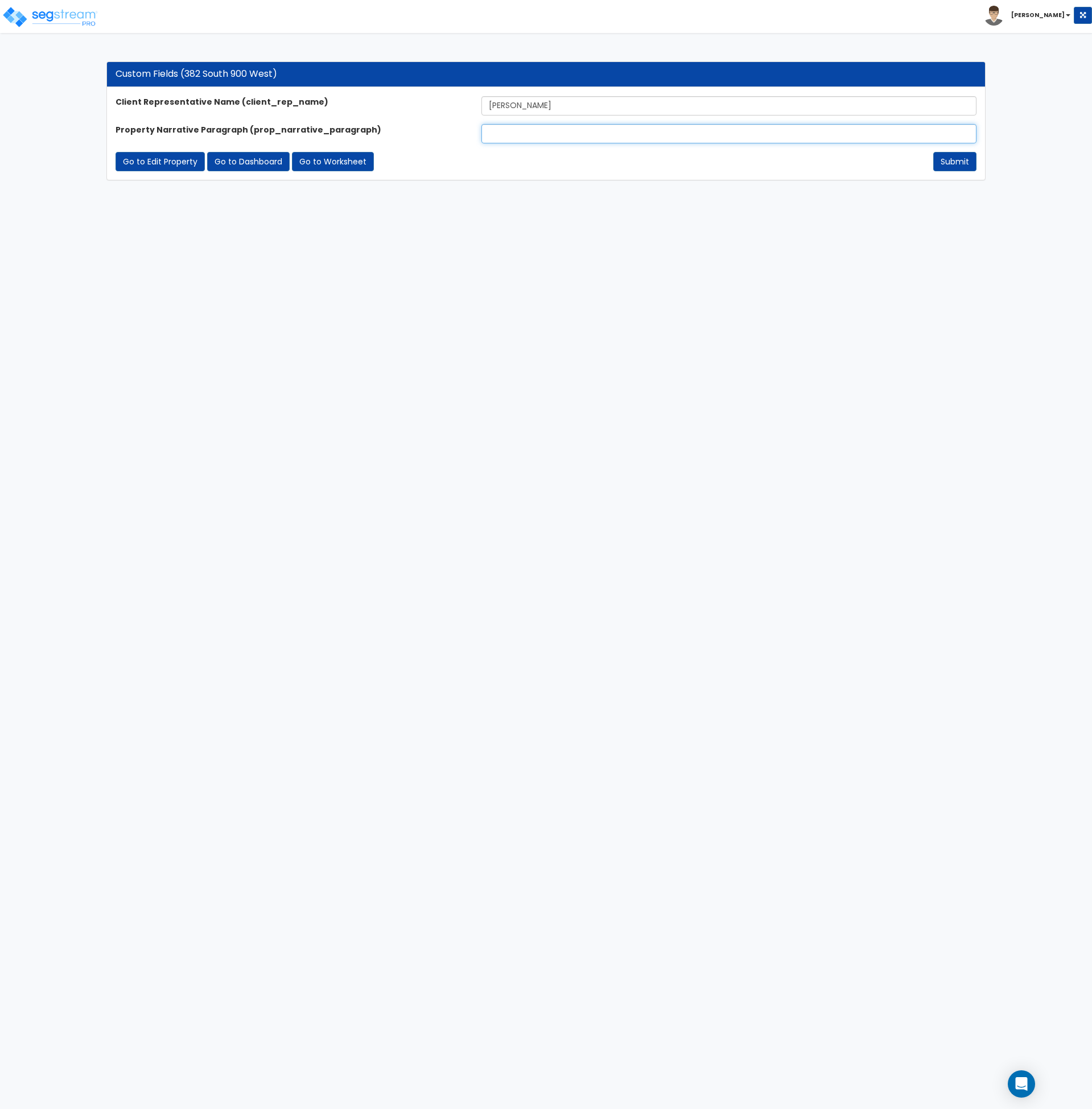
paste input "The subject property is a 4-bedroom, 3-bathroom townhome. It includes 1,953 squ…"
type input "The subject property is a 4-bedroom, 3-bathroom townhome. It includes 1,953 squ…"
click at [950, 158] on button "Submit" at bounding box center [955, 162] width 43 height 19
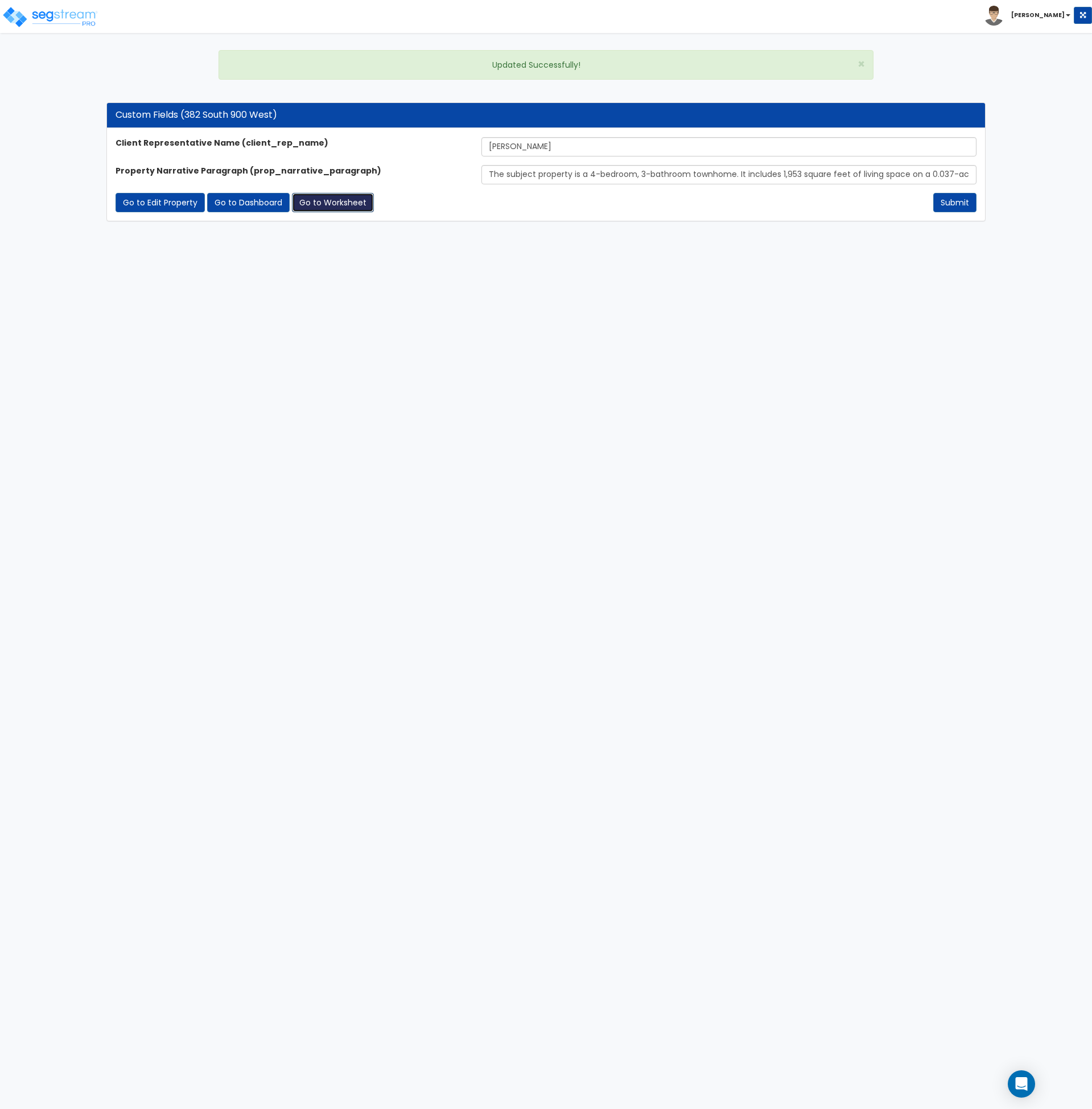
click at [357, 205] on link "Go to Worksheet" at bounding box center [333, 202] width 82 height 19
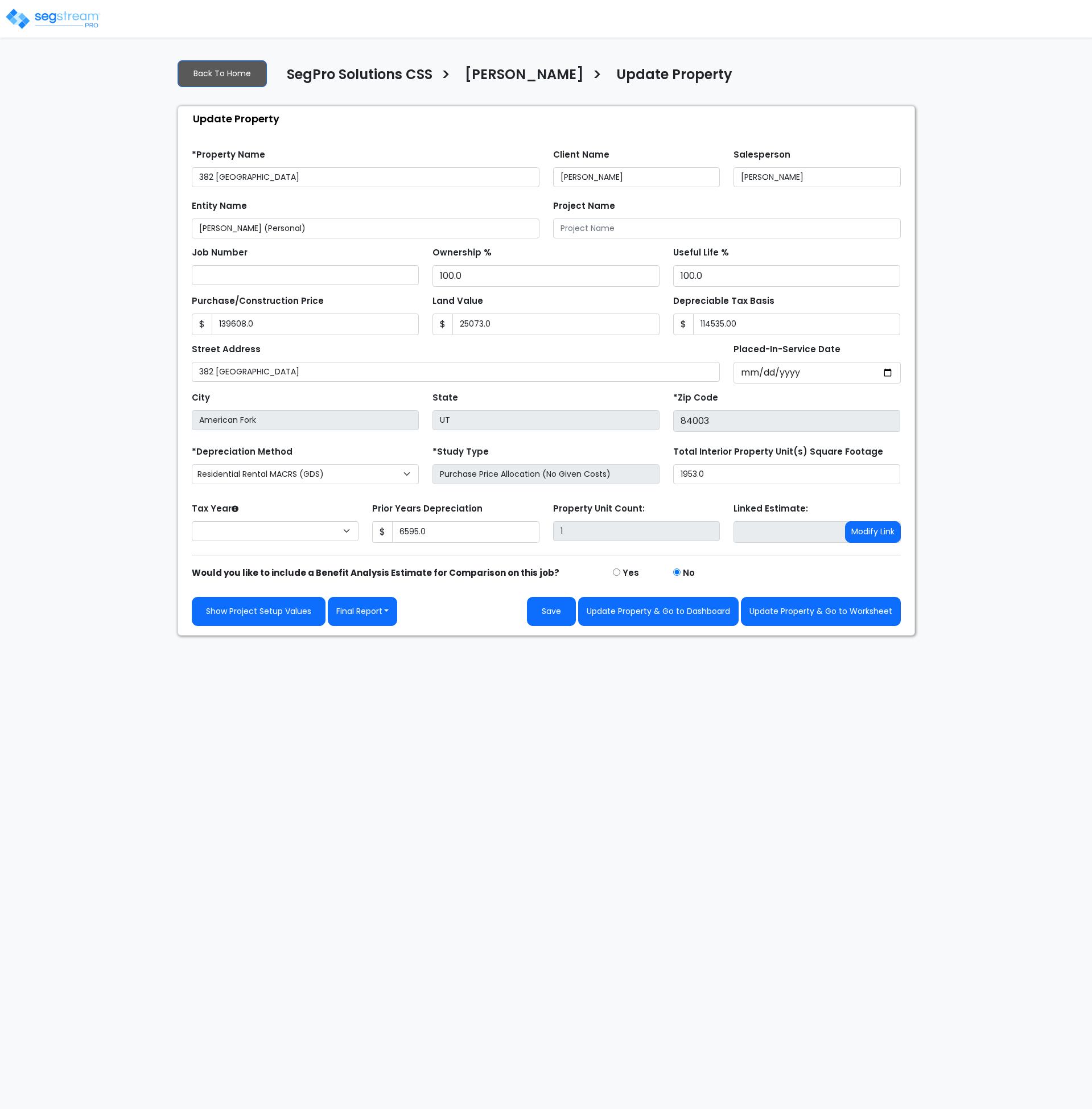
type input "139,608.0"
type input "25,073.0"
type input "114,535.00"
type input "6,595.0"
select select "2024"
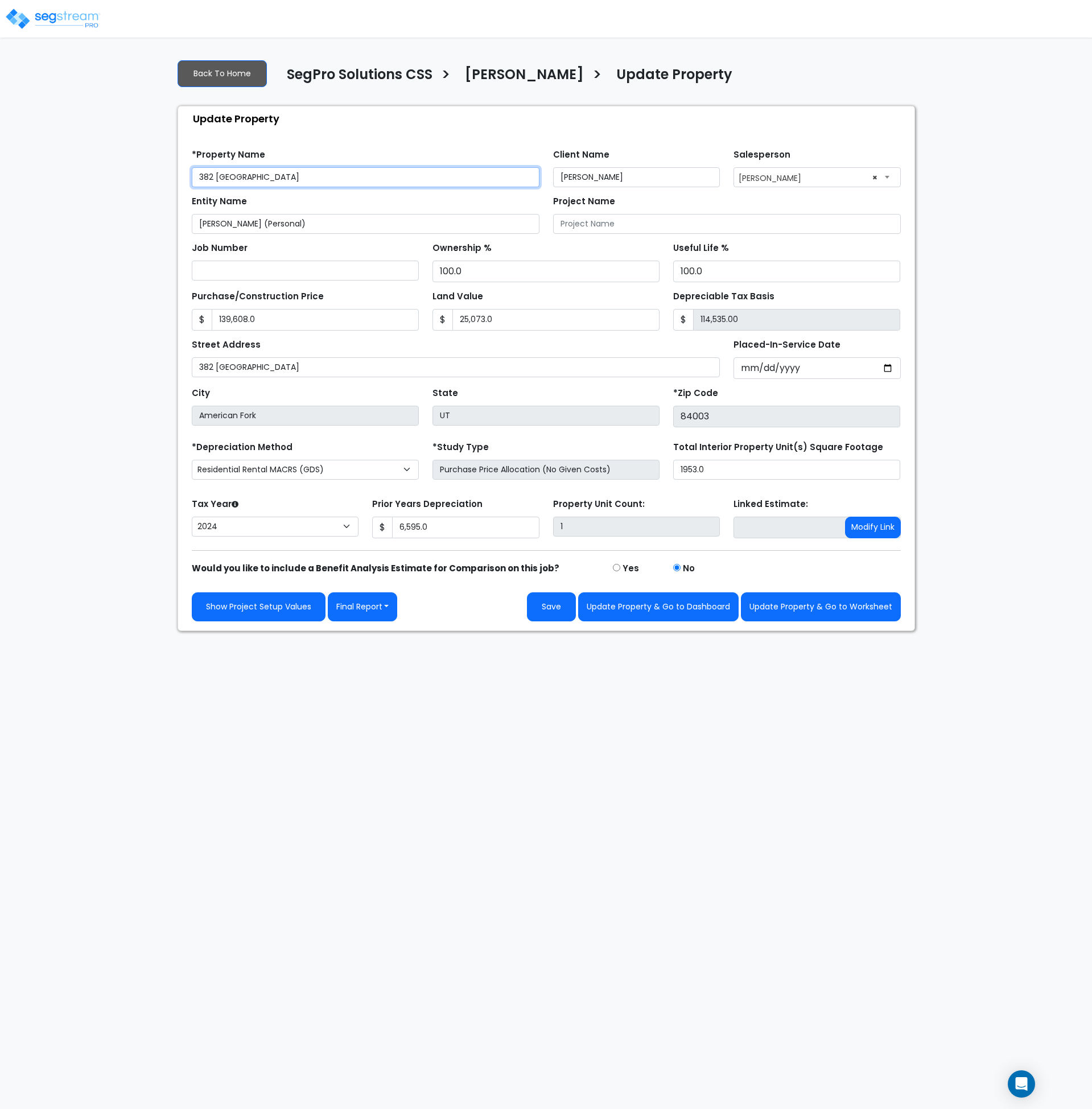
click at [198, 175] on input "382 [GEOGRAPHIC_DATA]" at bounding box center [365, 177] width 348 height 20
type input "[PERSON_NAME] - 382 South 900 West"
click at [440, 631] on html "Notification x View All [PERSON_NAME] SegPro Solutions Notification" at bounding box center [546, 316] width 1092 height 631
click at [783, 609] on button "Update Property & Go to Worksheet" at bounding box center [821, 607] width 160 height 29
type input "139608"
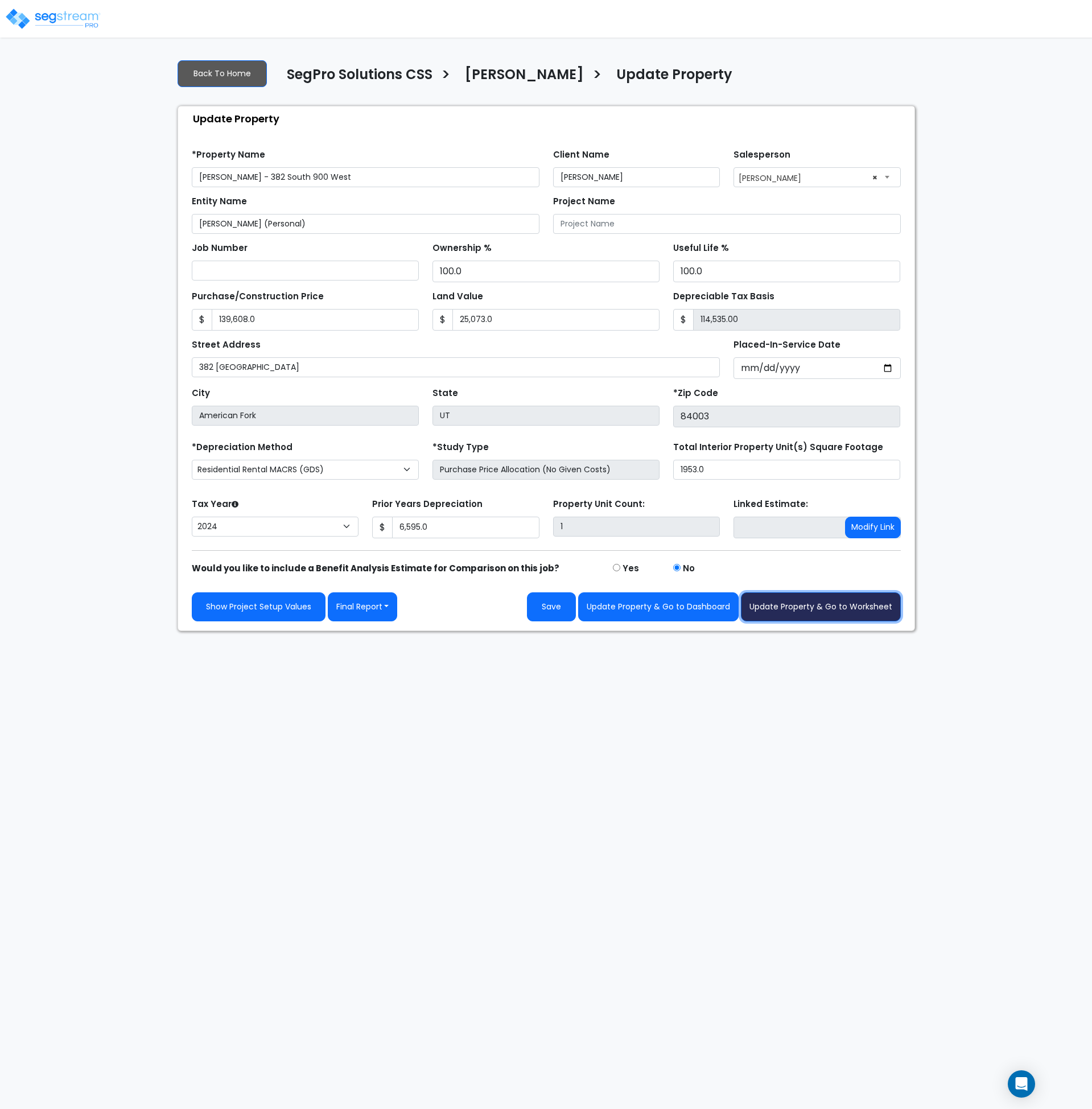
type input "25073"
type input "6595"
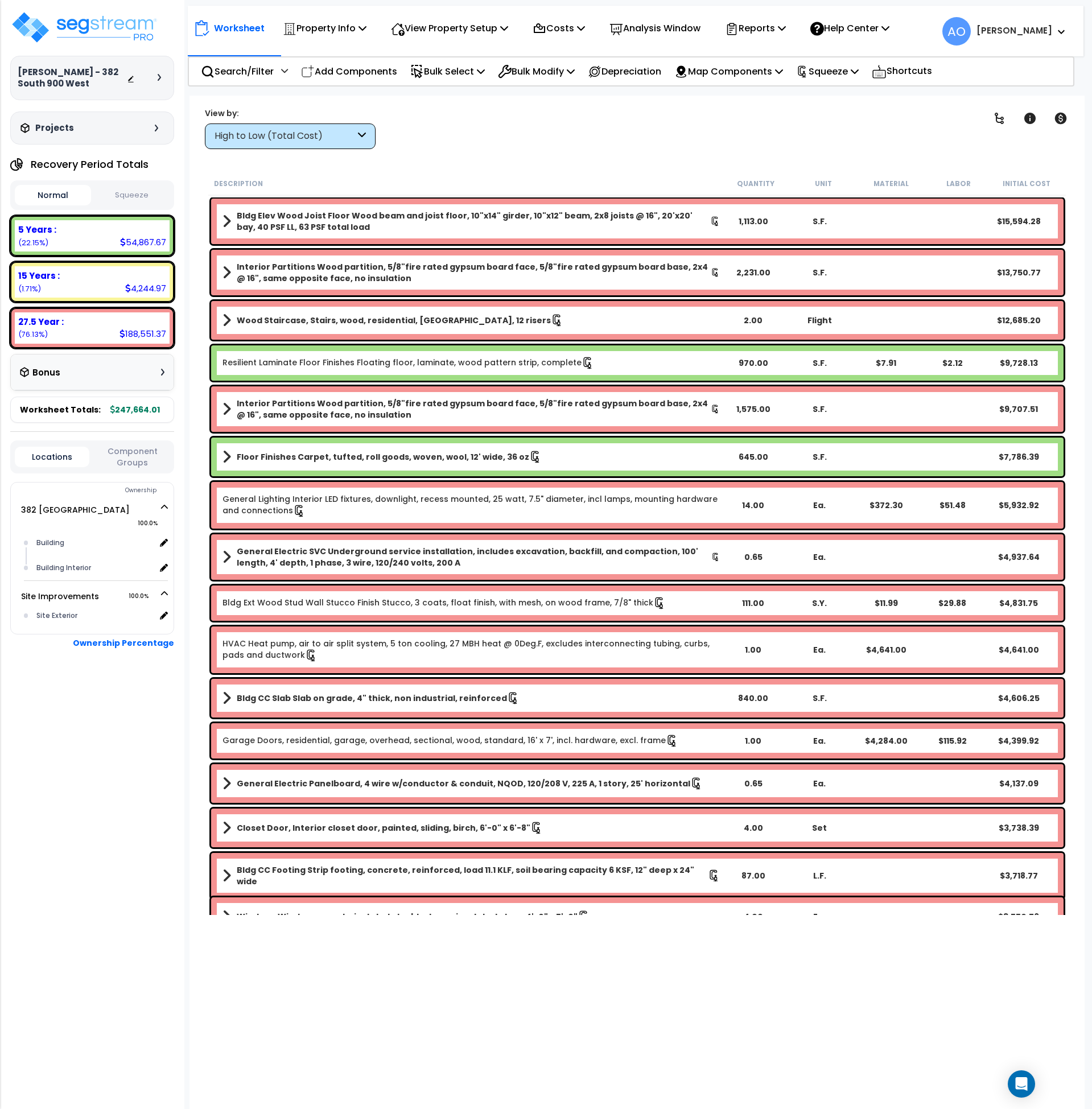
click at [130, 193] on button "Squeeze" at bounding box center [132, 195] width 76 height 20
